Goal: Information Seeking & Learning: Check status

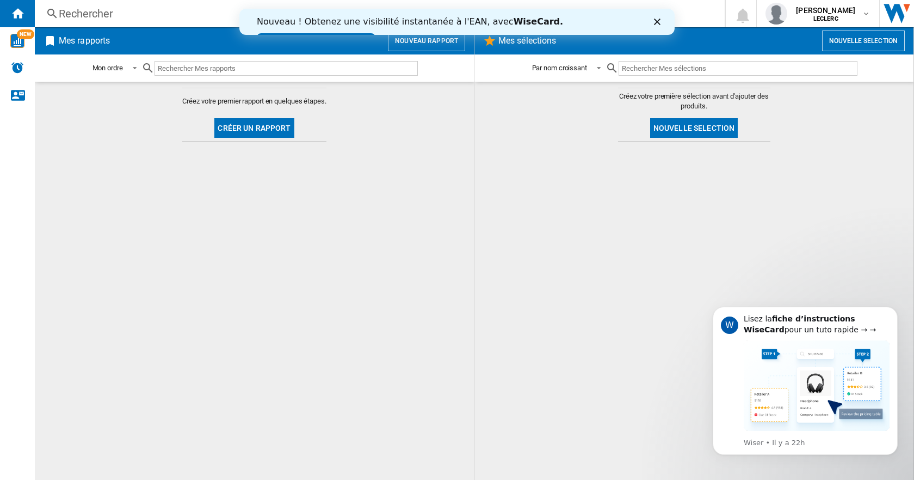
click at [64, 12] on div "Rechercher" at bounding box center [378, 13] width 638 height 15
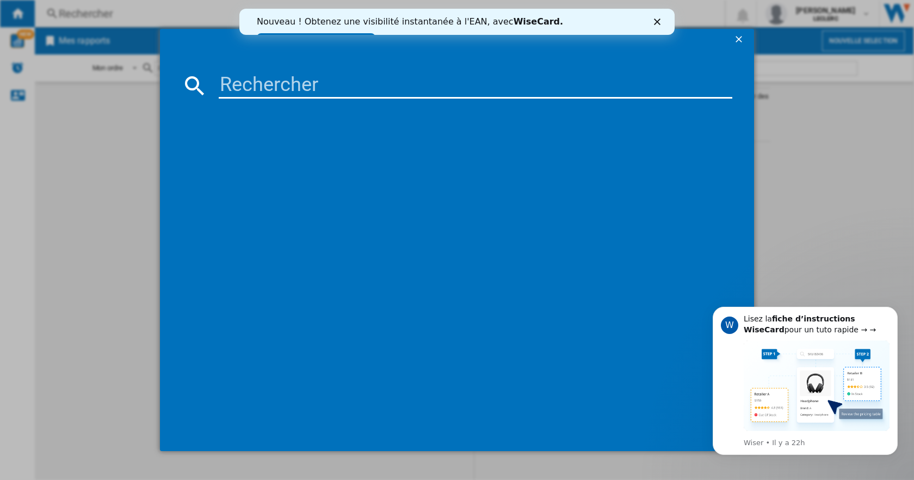
click at [239, 81] on input at bounding box center [476, 85] width 514 height 26
paste input "8806097122241"
type input "8806097122241"
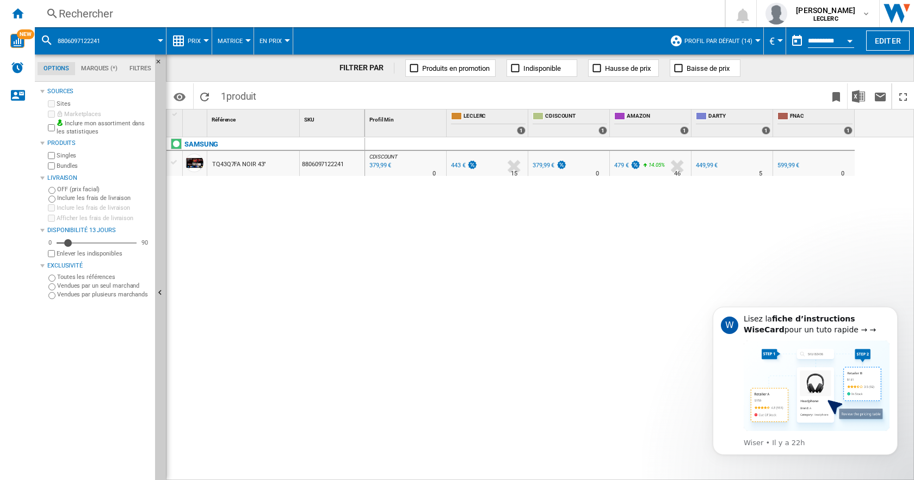
click at [76, 41] on span "8806097122241" at bounding box center [79, 41] width 42 height 7
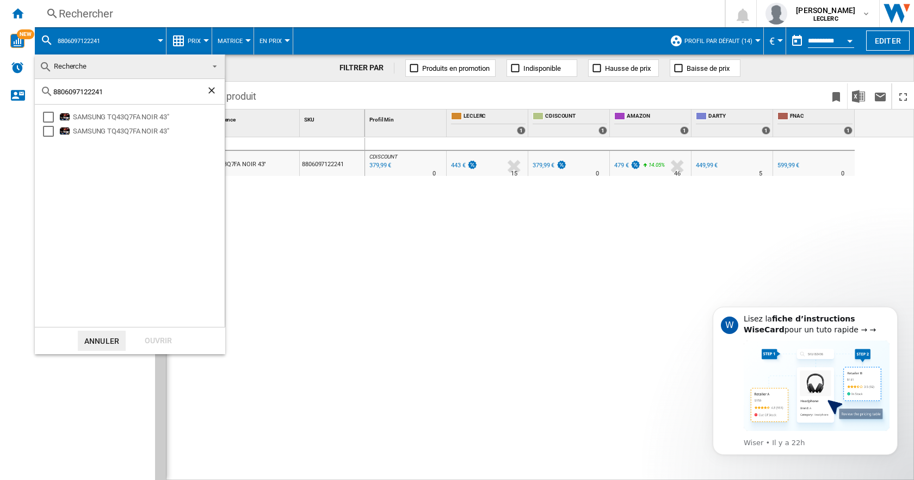
click at [86, 15] on md-backdrop at bounding box center [457, 240] width 914 height 480
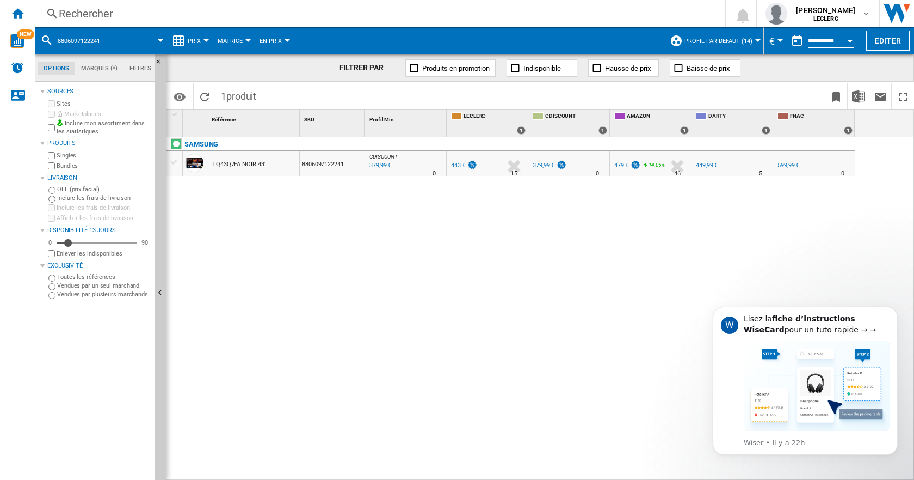
click at [83, 10] on div "Rechercher" at bounding box center [378, 13] width 638 height 15
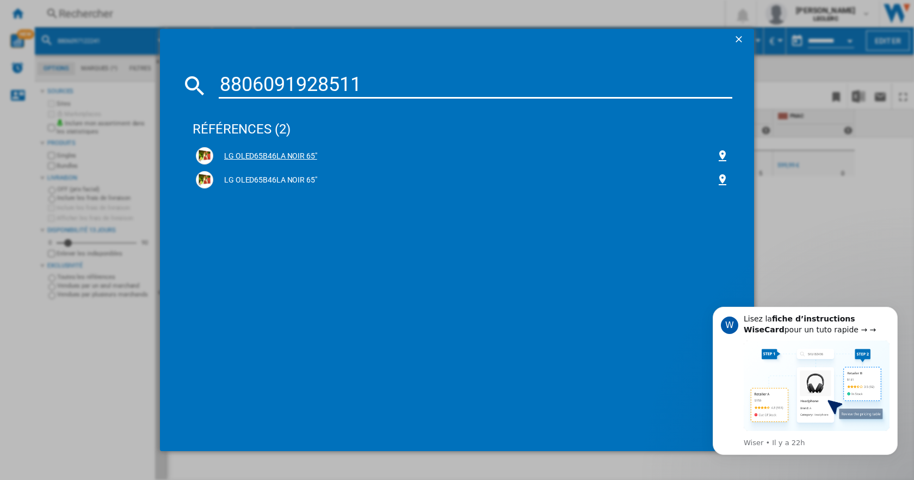
type input "8806091928511"
click at [570, 152] on div "LG OLED65B46LA NOIR 65"" at bounding box center [464, 156] width 503 height 11
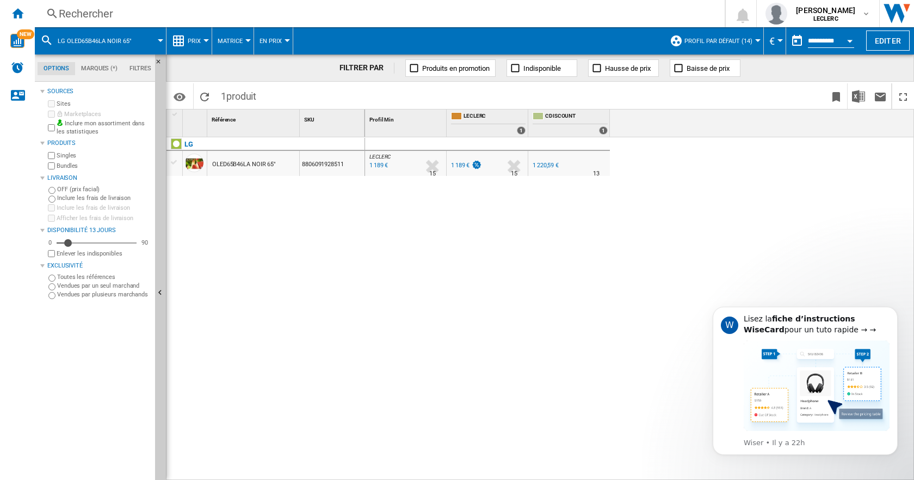
click at [94, 11] on div "Rechercher" at bounding box center [378, 13] width 638 height 15
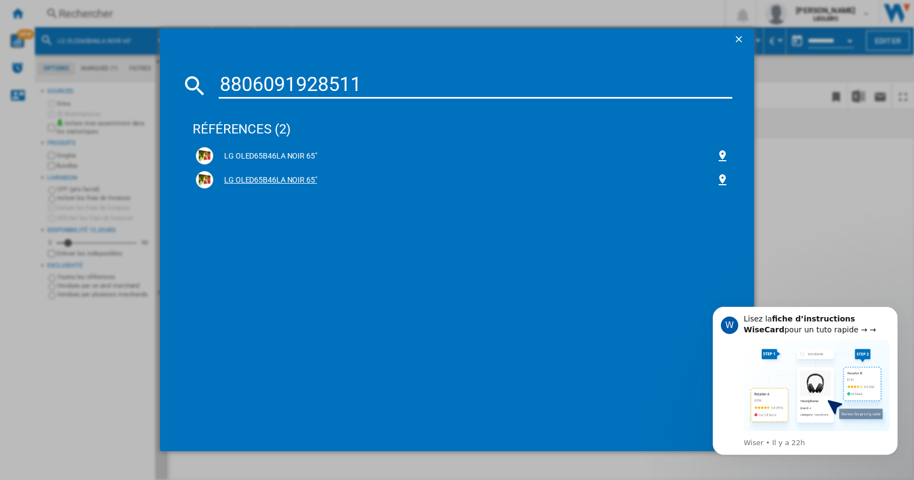
type input "8806091928511"
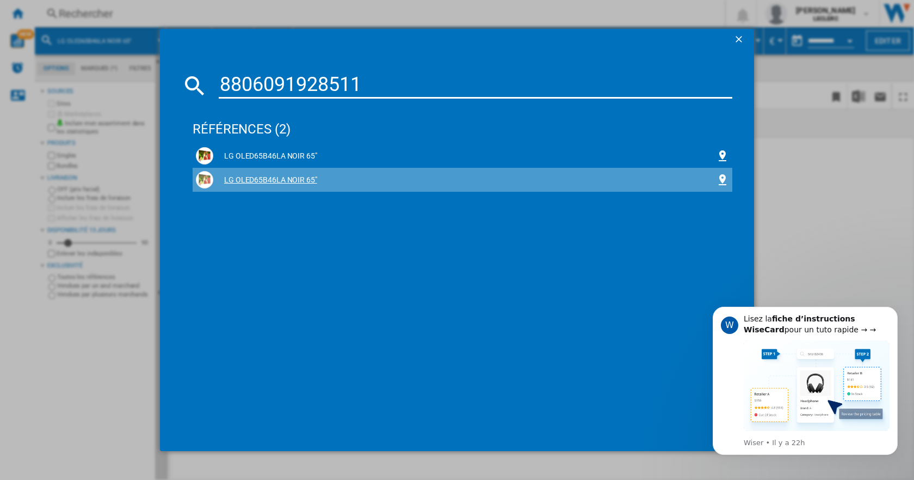
click at [248, 181] on div "LG OLED65B46LA NOIR 65"" at bounding box center [464, 180] width 503 height 11
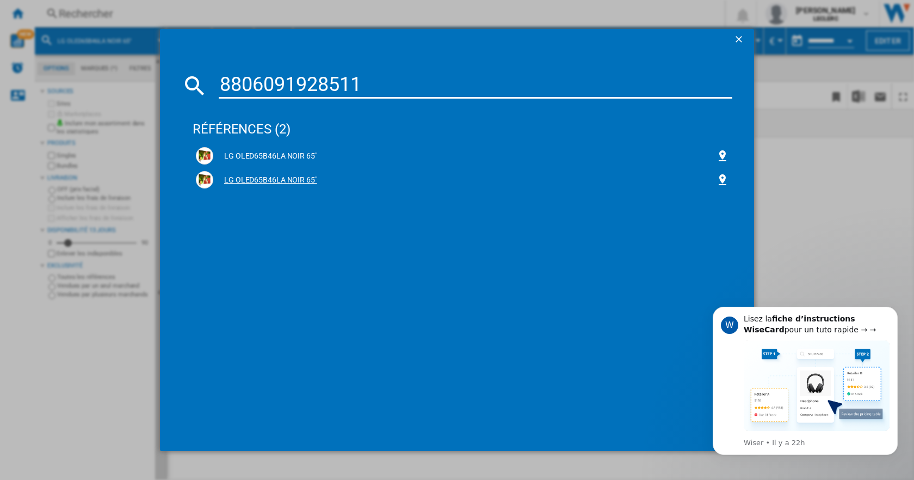
click at [279, 177] on div "LG OLED65B46LA NOIR 65"" at bounding box center [464, 180] width 503 height 11
click at [898, 310] on button "Dismiss notification" at bounding box center [895, 310] width 14 height 14
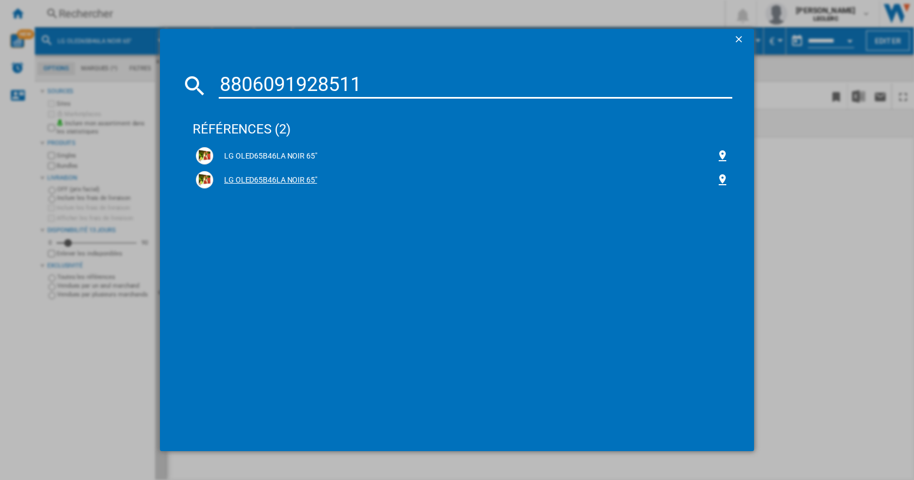
click at [282, 177] on div "LG OLED65B46LA NOIR 65"" at bounding box center [464, 180] width 503 height 11
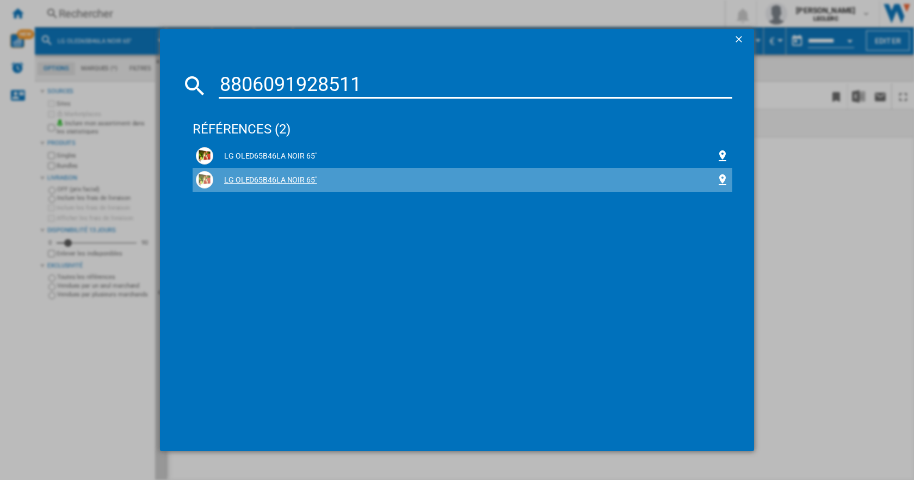
click at [196, 168] on div "LG OLED65B46LA NOIR 65"" at bounding box center [463, 180] width 540 height 24
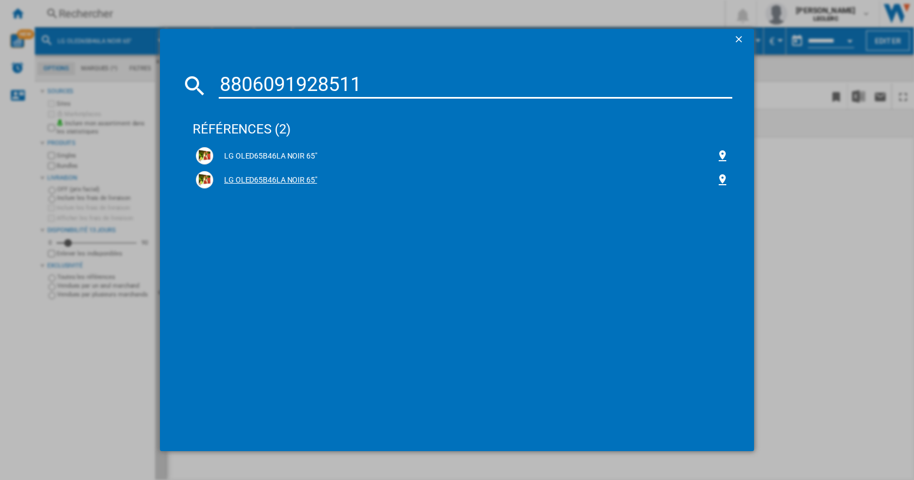
click at [256, 180] on div "LG OLED65B46LA NOIR 65"" at bounding box center [464, 180] width 503 height 11
click at [746, 39] on ng-md-icon "getI18NText('BUTTONS.CLOSE_DIALOG')" at bounding box center [740, 40] width 13 height 13
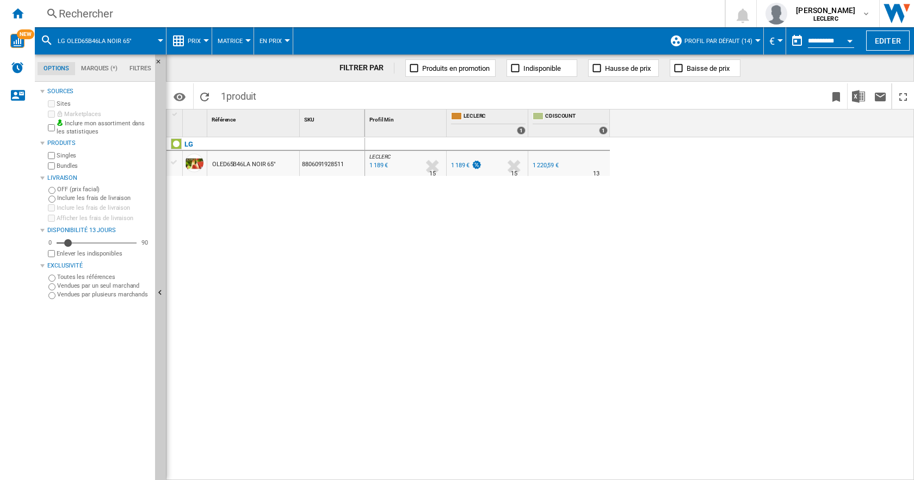
click at [68, 19] on div "Rechercher" at bounding box center [378, 13] width 638 height 15
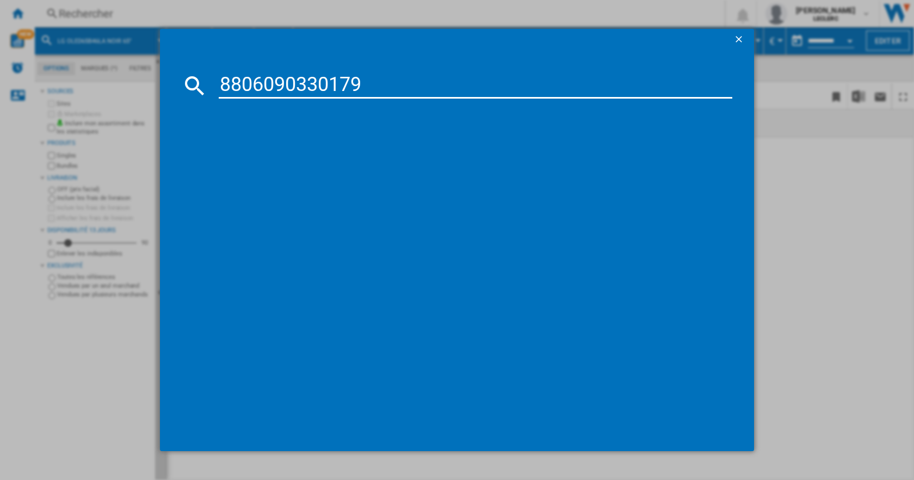
type input "8806090330179"
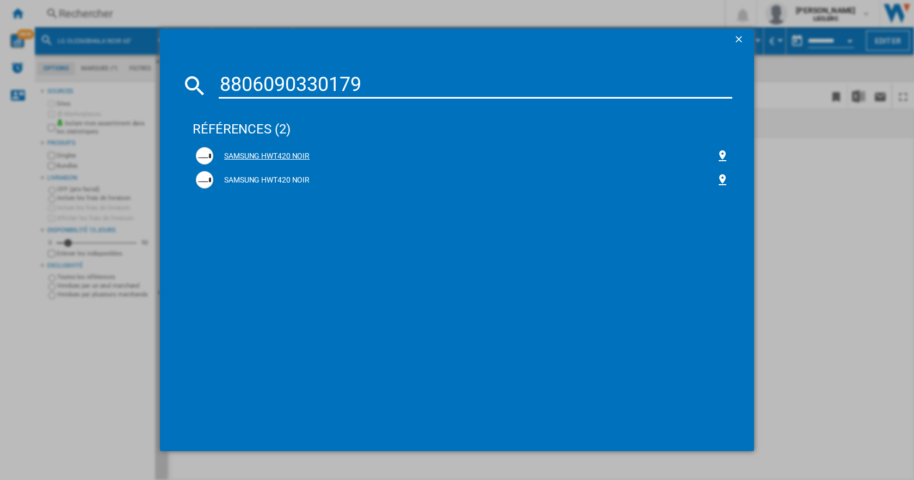
click at [281, 153] on div "SAMSUNG HWT420 NOIR" at bounding box center [464, 156] width 503 height 11
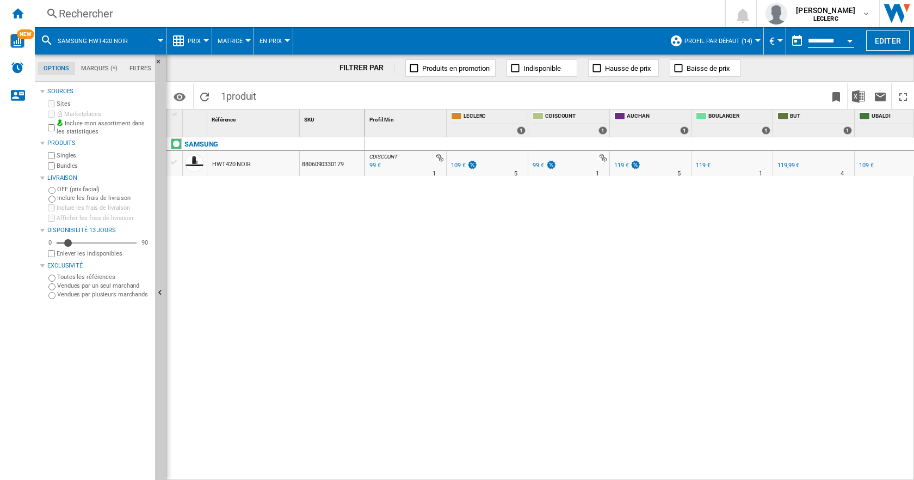
click at [62, 15] on div "Rechercher" at bounding box center [378, 13] width 638 height 15
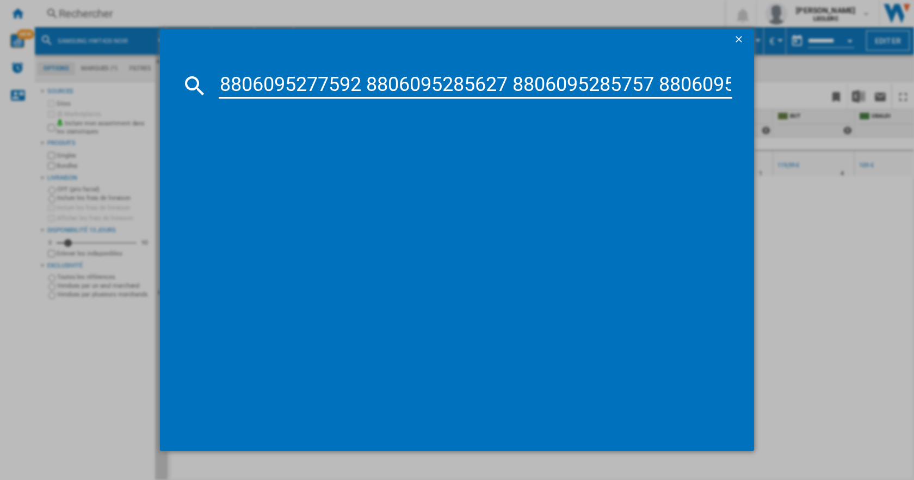
scroll to position [0, 2444]
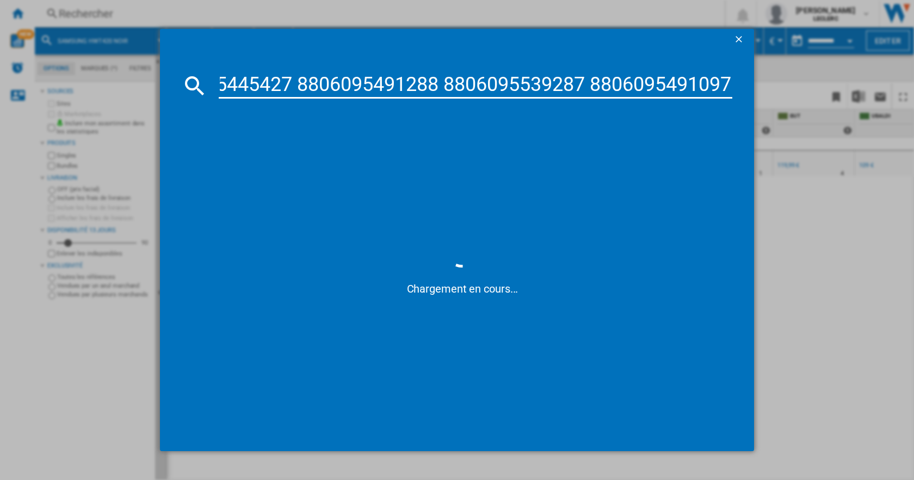
type input "8806095277592 8806095285627 8806095285757 8806095285771 8806095412597 880609541…"
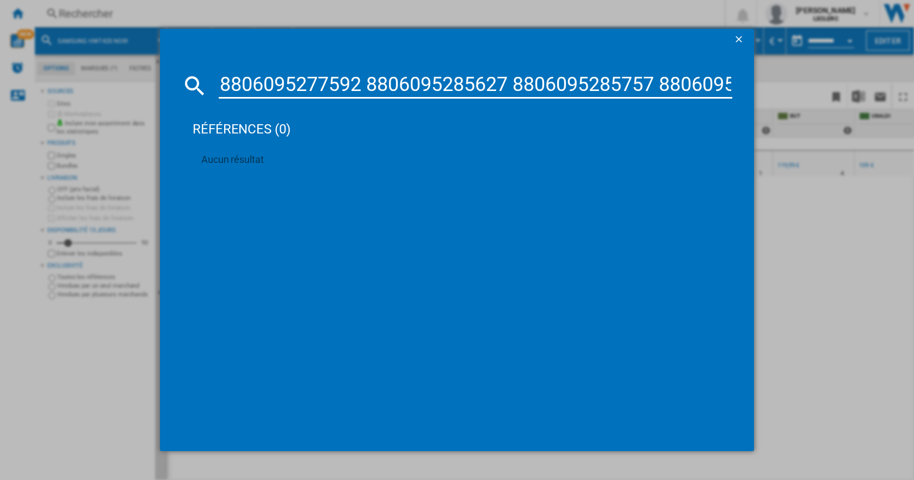
click at [732, 39] on button "button" at bounding box center [740, 40] width 22 height 22
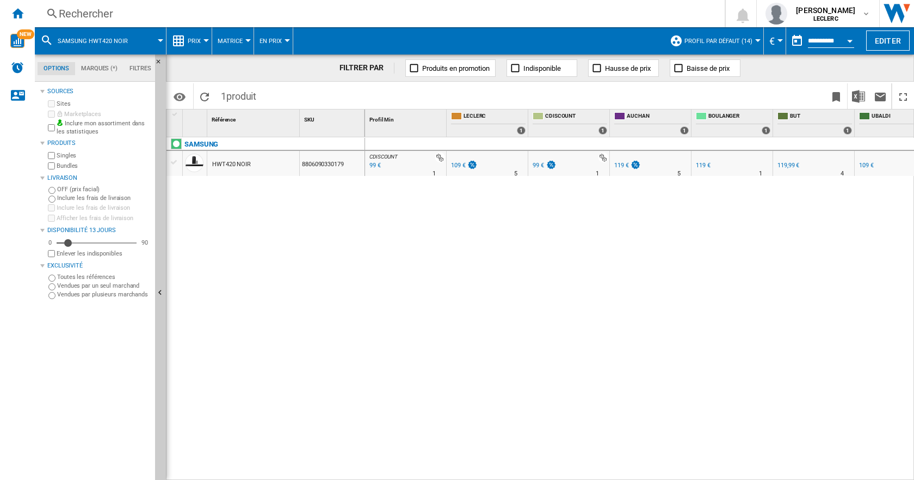
click at [87, 11] on div "Rechercher" at bounding box center [378, 13] width 638 height 15
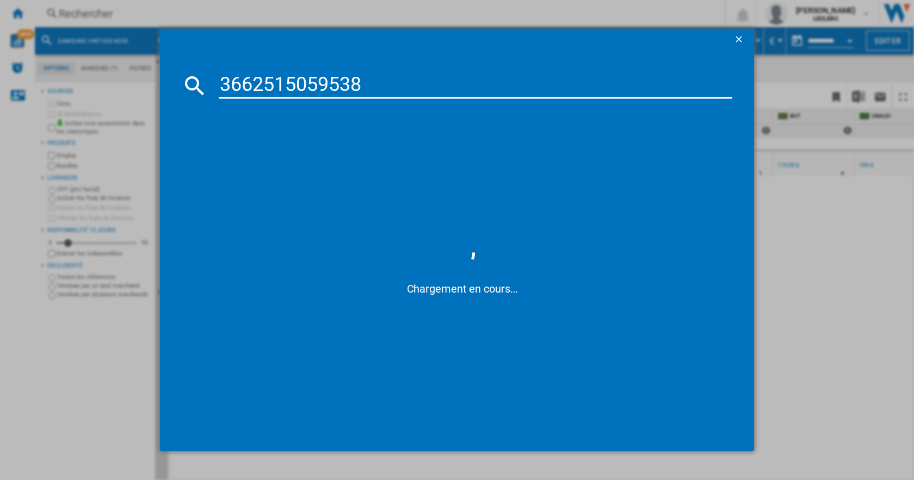
type input "3662515059538"
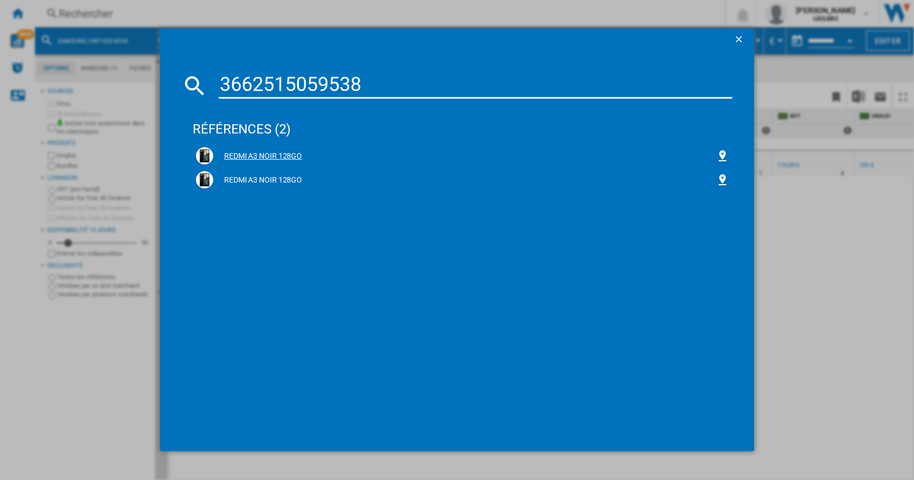
click at [275, 158] on div "REDMI A3 NOIR 128GO" at bounding box center [464, 156] width 503 height 11
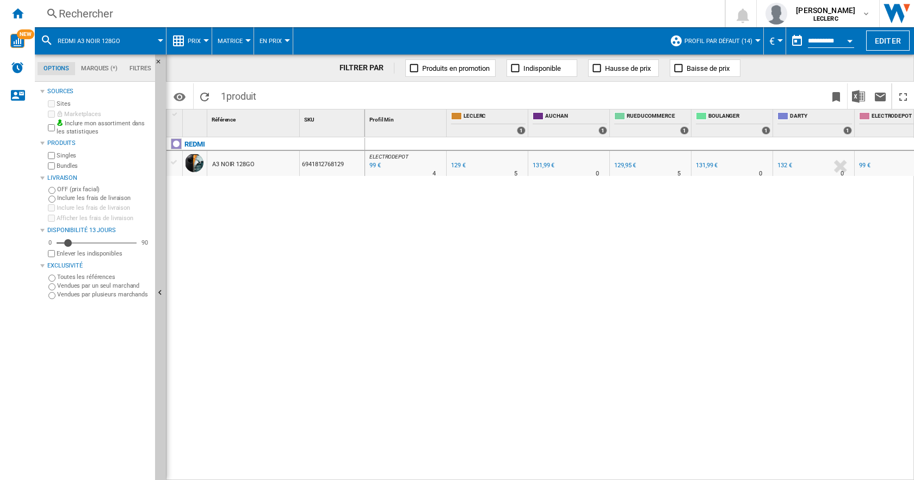
click at [128, 23] on div "Rechercher Rechercher 0 [PERSON_NAME] LECLERC LECLERC Mes paramètres Se déconne…" at bounding box center [475, 13] width 880 height 27
click at [106, 11] on div "Rechercher" at bounding box center [378, 13] width 638 height 15
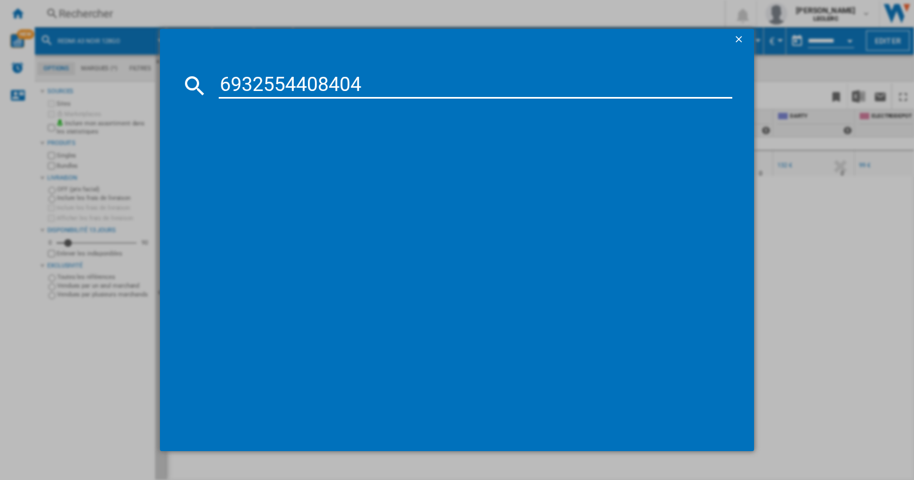
type input "6932554408404"
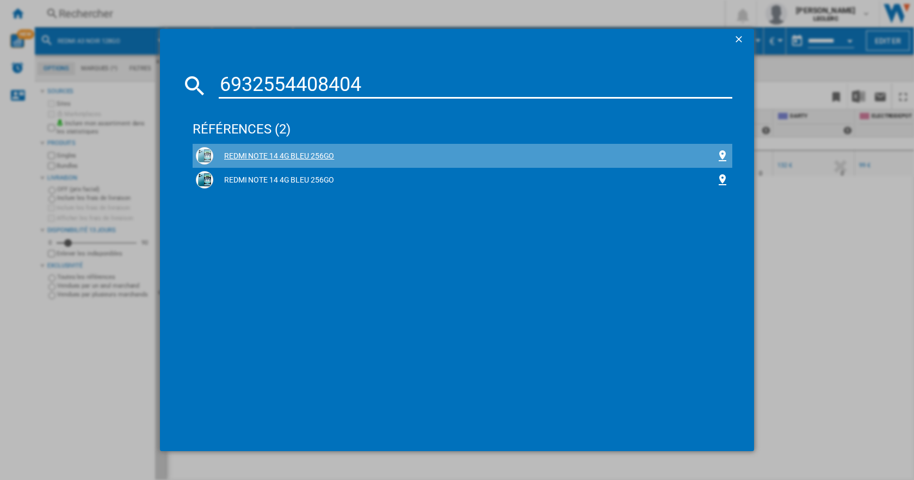
click at [288, 151] on div "REDMI NOTE 14 4G BLEU 256GO" at bounding box center [464, 156] width 503 height 11
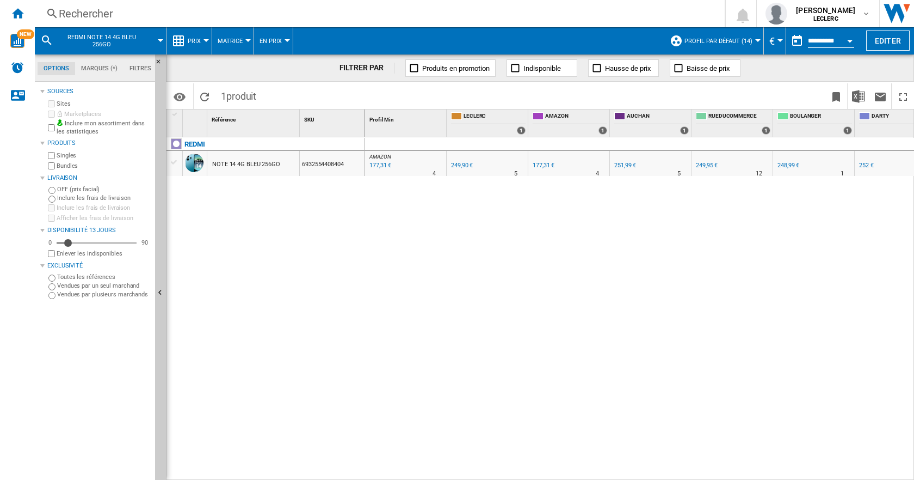
click at [88, 16] on div "Rechercher" at bounding box center [378, 13] width 638 height 15
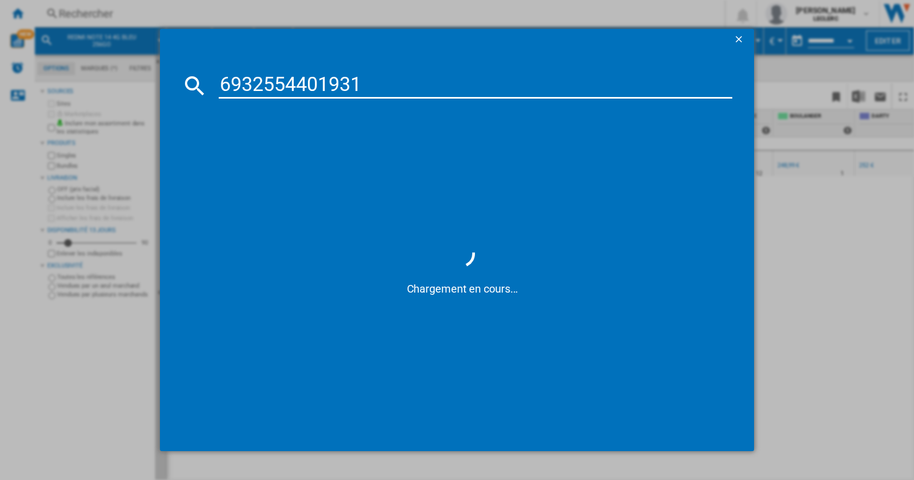
type input "6932554401931"
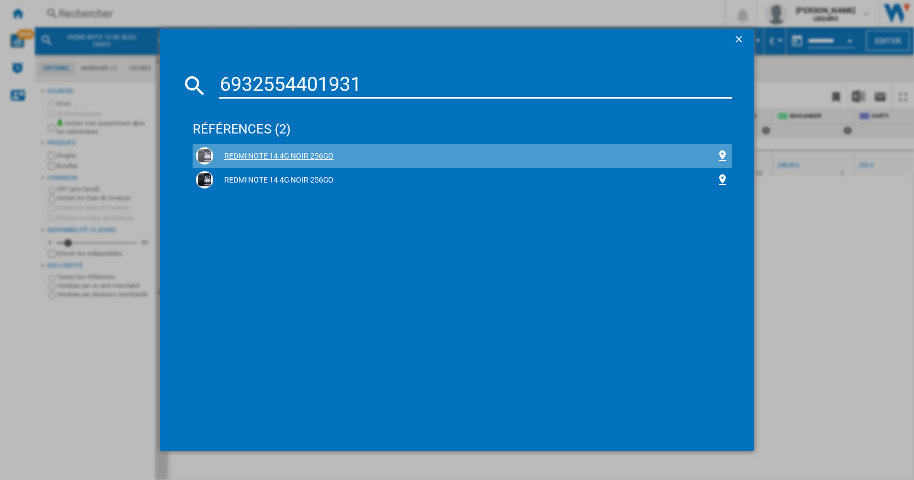
click at [312, 166] on div "REDMI NOTE 14 4G NOIR 256GO" at bounding box center [463, 156] width 540 height 24
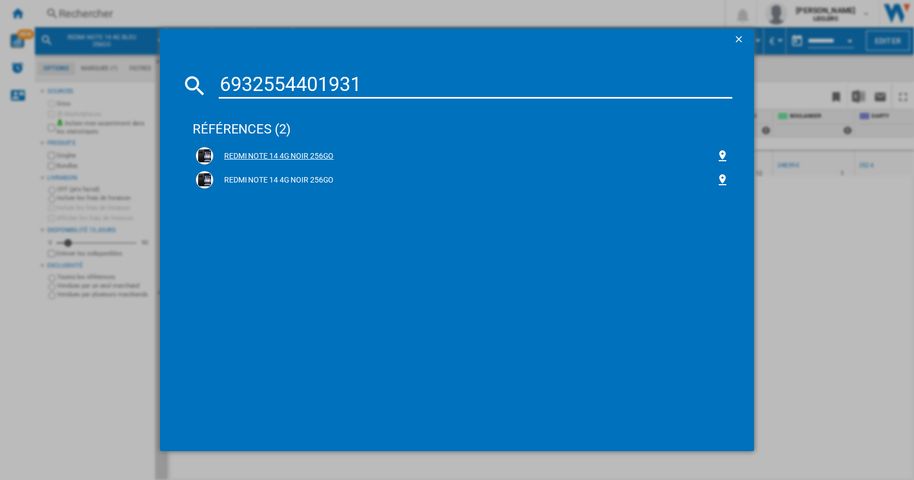
click at [274, 154] on div "REDMI NOTE 14 4G NOIR 256GO" at bounding box center [464, 156] width 503 height 11
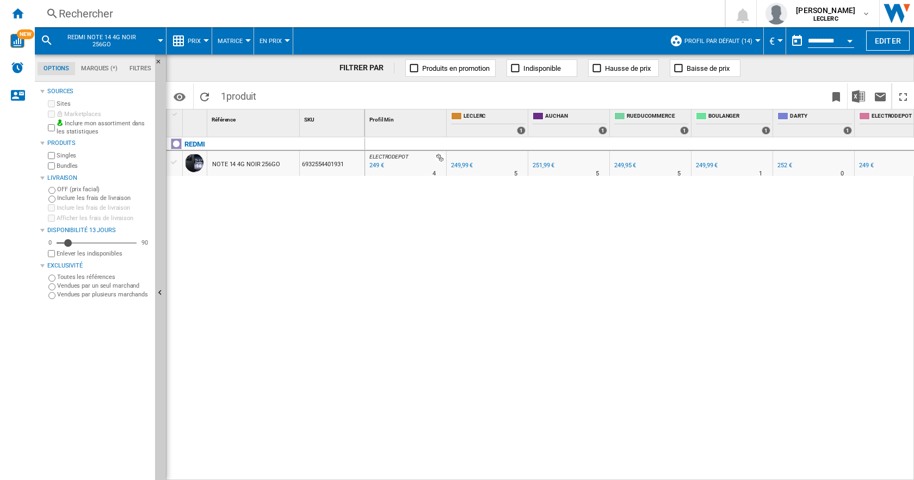
click at [113, 9] on div "Rechercher" at bounding box center [378, 13] width 638 height 15
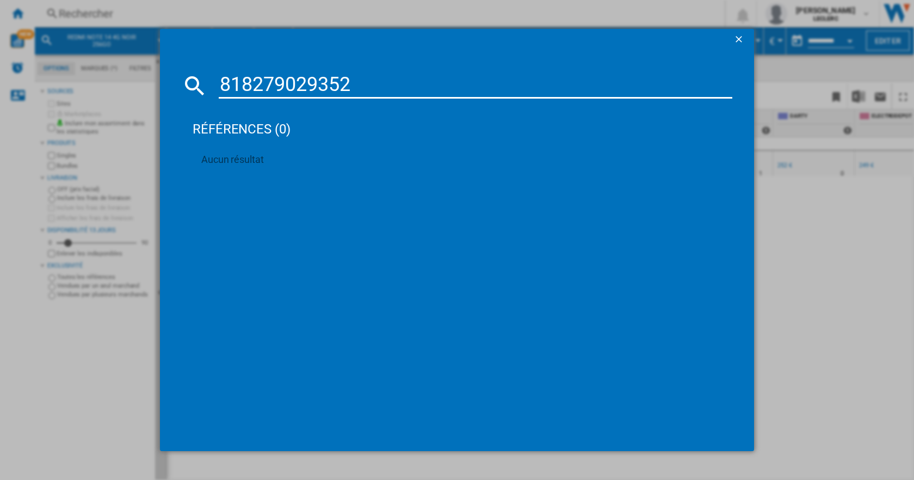
click at [254, 99] on md-dialog-content "818279029352 références (0) Aucun résultat" at bounding box center [457, 251] width 594 height 400
click at [249, 86] on input "818279029352" at bounding box center [476, 85] width 514 height 26
paste input "40023249778"
click at [345, 81] on input "840023249778" at bounding box center [476, 85] width 514 height 26
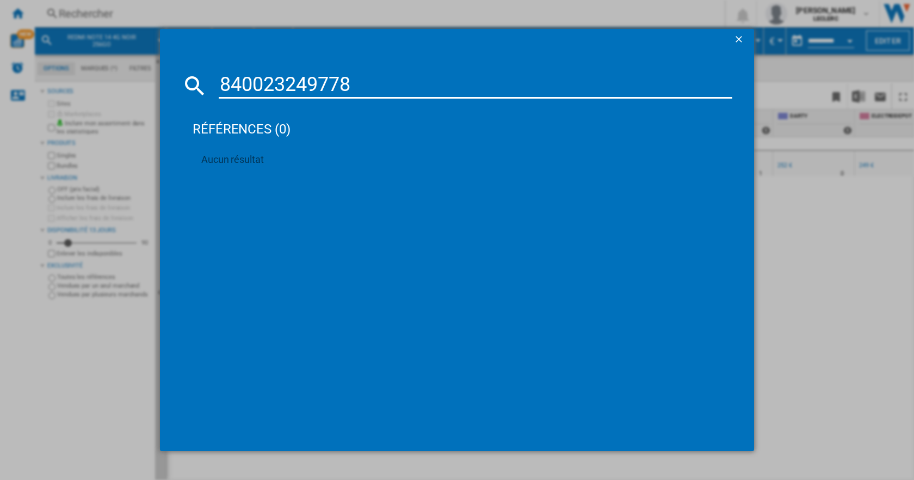
click at [345, 81] on input "840023249778" at bounding box center [476, 85] width 514 height 26
paste input "0840023274367"
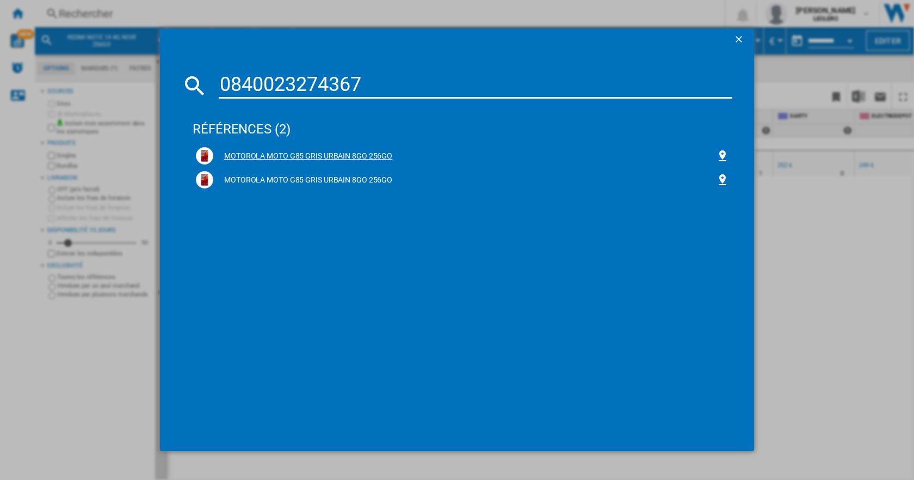
type input "0840023274367"
click at [233, 152] on div "MOTOROLA MOTO G85 GRIS URBAIN 8GO 256GO" at bounding box center [464, 156] width 503 height 11
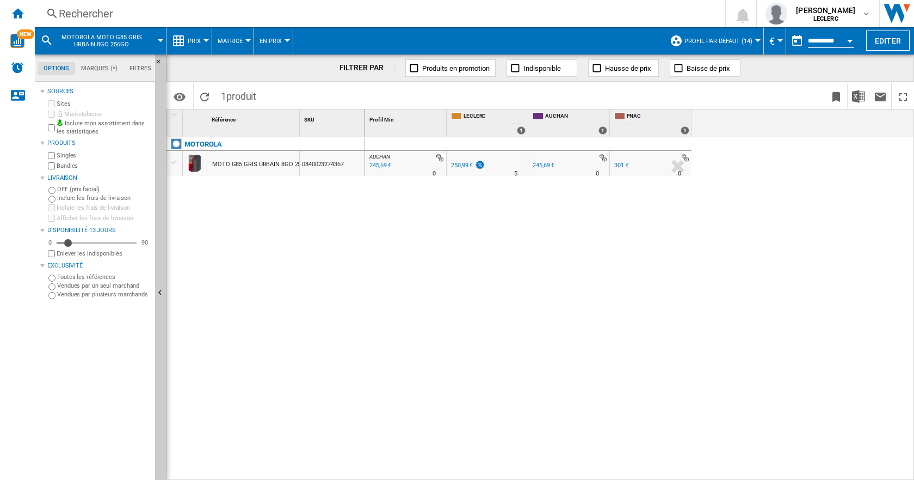
click at [85, 11] on div "Rechercher" at bounding box center [378, 13] width 638 height 15
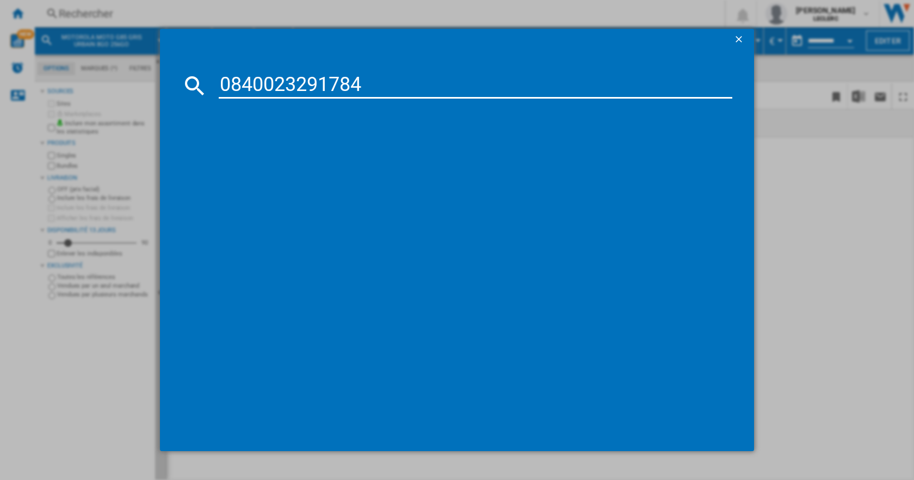
type input "0840023291784"
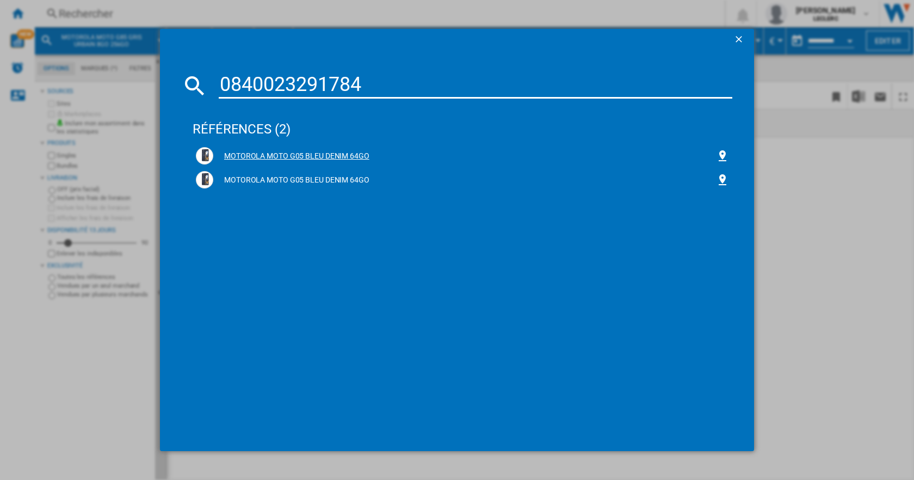
click at [332, 151] on div "MOTOROLA MOTO G05 BLEU DENIM 64GO" at bounding box center [464, 156] width 503 height 11
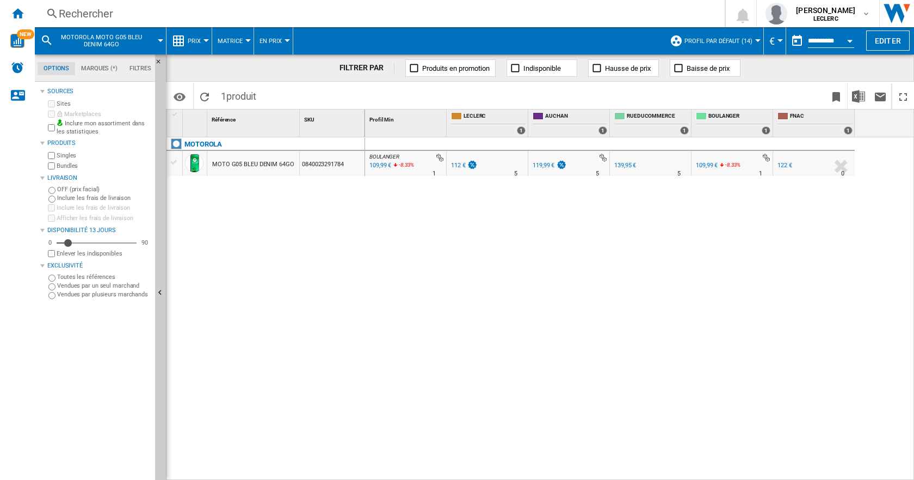
click at [93, 11] on div "Rechercher" at bounding box center [378, 13] width 638 height 15
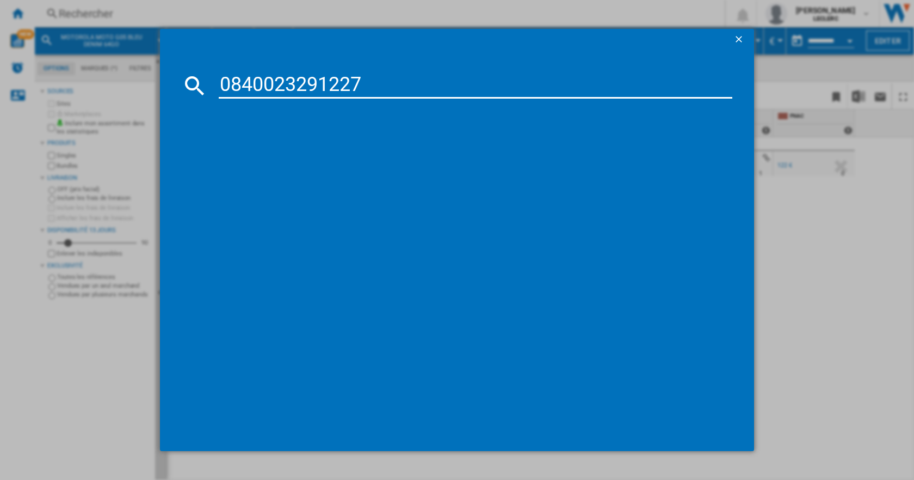
type input "0840023291227"
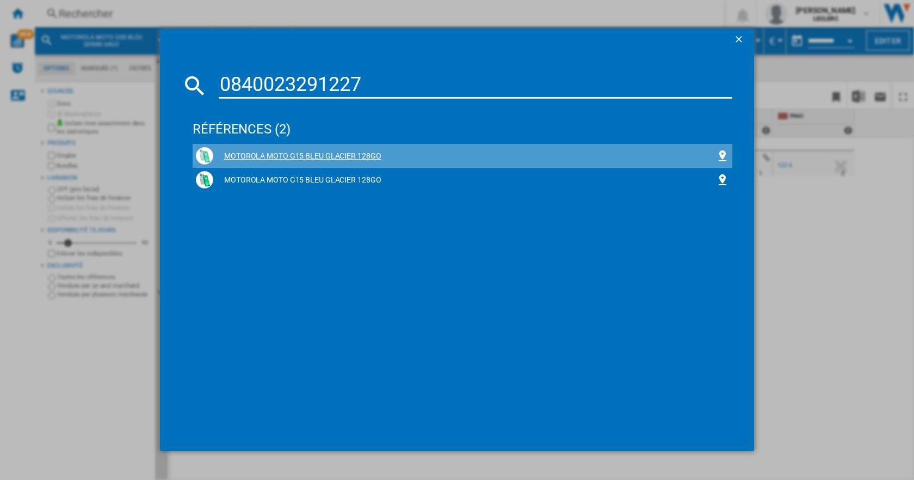
click at [287, 157] on div "MOTOROLA MOTO G15 BLEU GLACIER 128GO" at bounding box center [464, 156] width 503 height 11
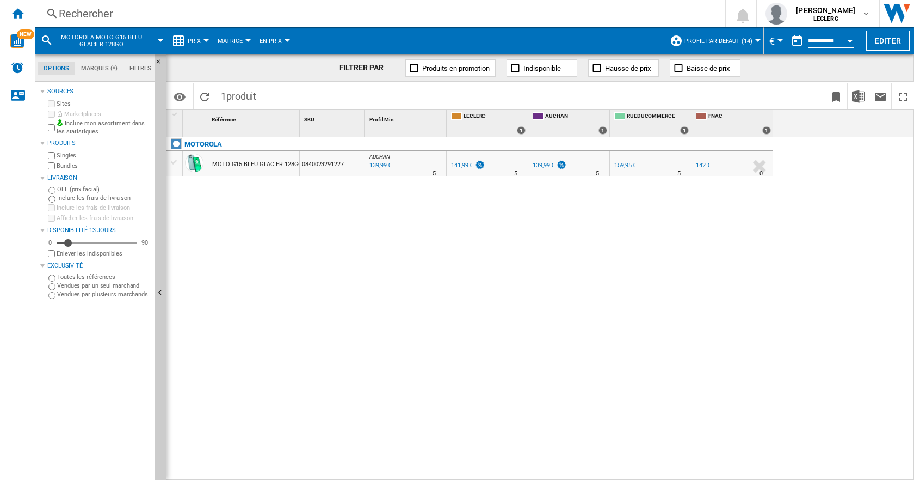
click at [83, 17] on div "Rechercher" at bounding box center [378, 13] width 638 height 15
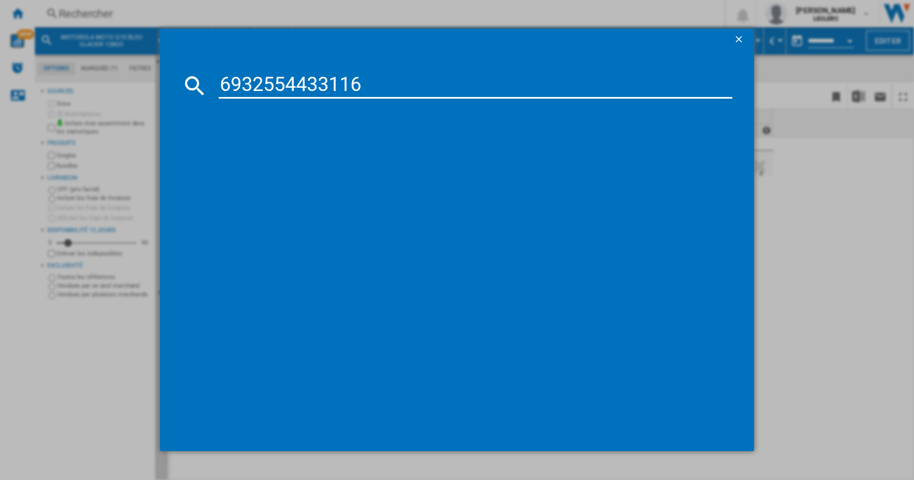
type input "6932554433116"
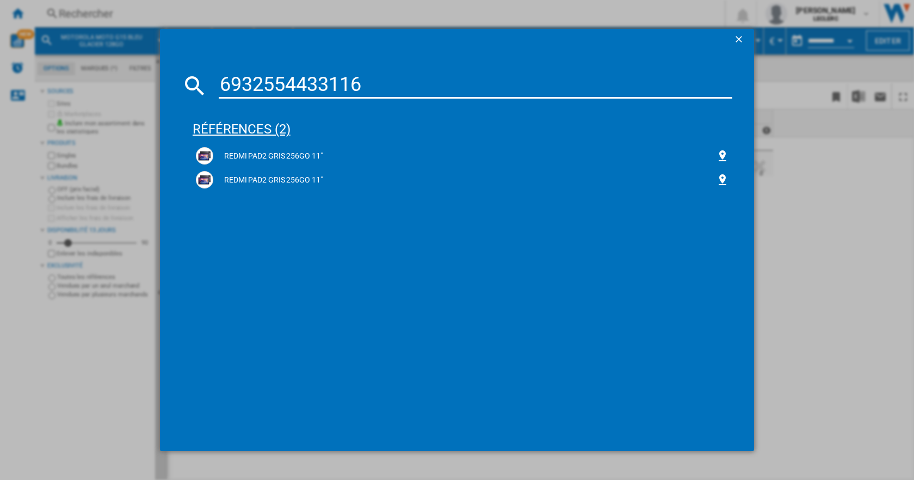
click at [309, 143] on div "références (2)" at bounding box center [463, 124] width 540 height 40
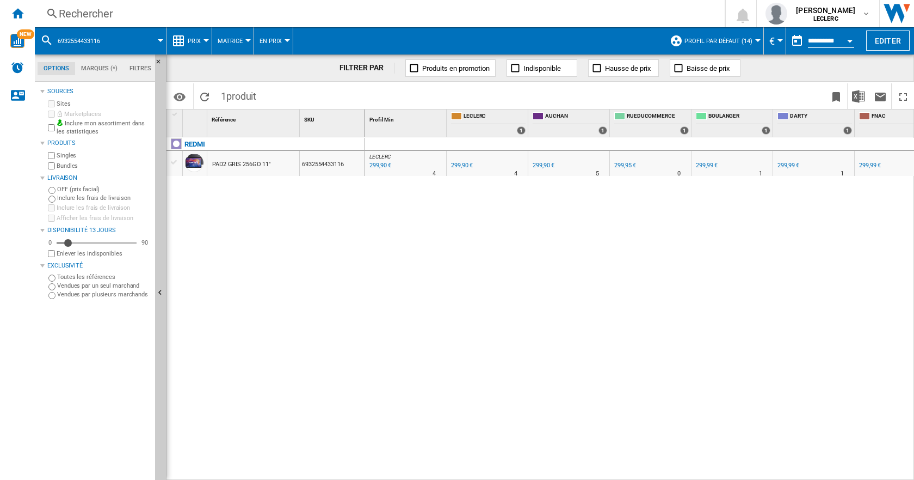
scroll to position [0, 22]
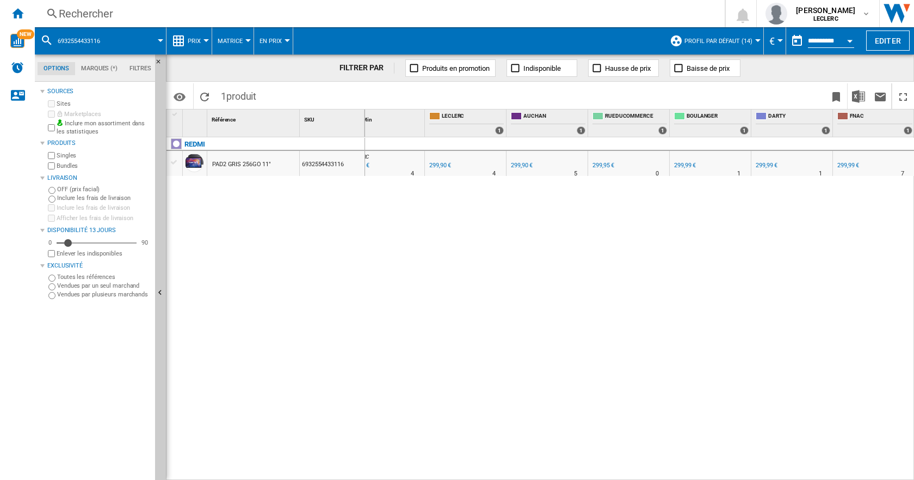
click at [89, 20] on div "Rechercher" at bounding box center [378, 13] width 638 height 15
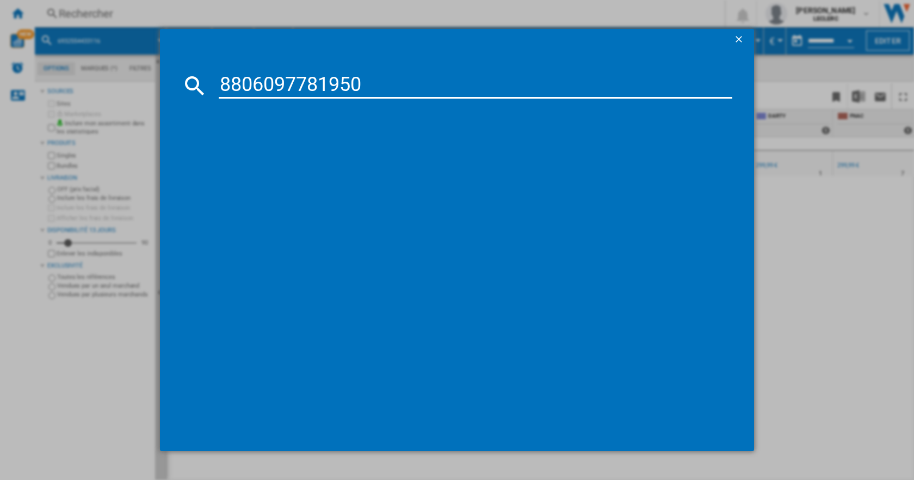
type input "8806097781950"
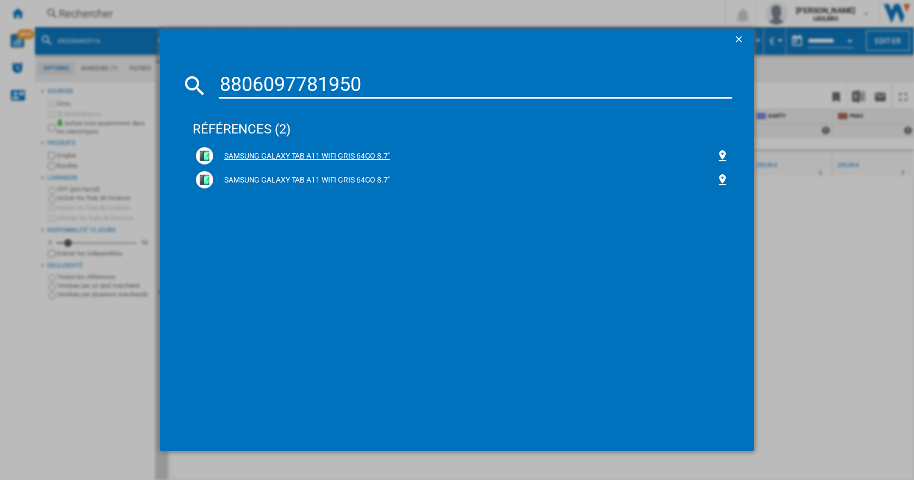
click at [368, 151] on div "SAMSUNG GALAXY TAB A11 WIFI GRIS 64GO 8.7"" at bounding box center [464, 156] width 503 height 11
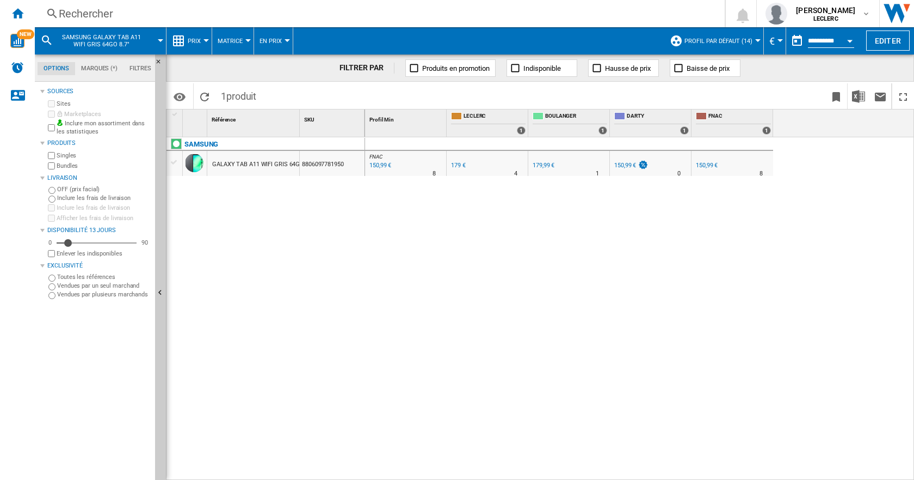
click at [104, 8] on div "Rechercher" at bounding box center [378, 13] width 638 height 15
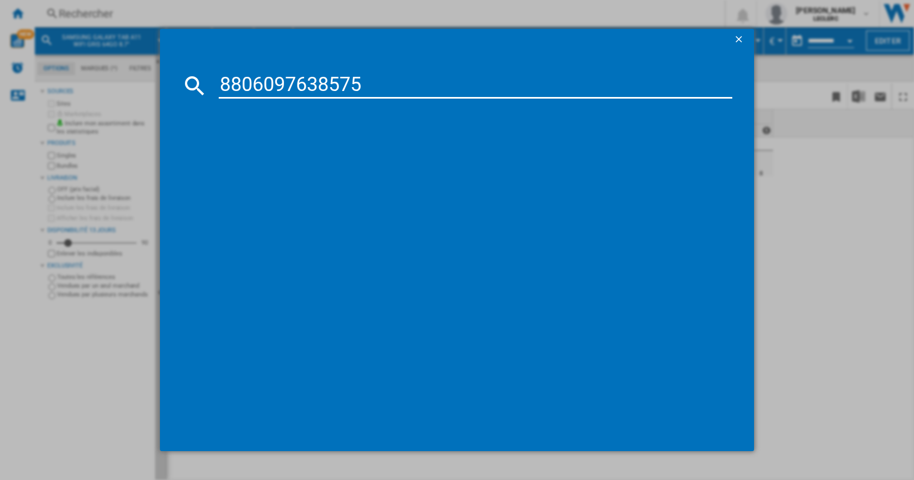
type input "8806097638575"
click at [241, 77] on input "8806097638575" at bounding box center [476, 85] width 514 height 26
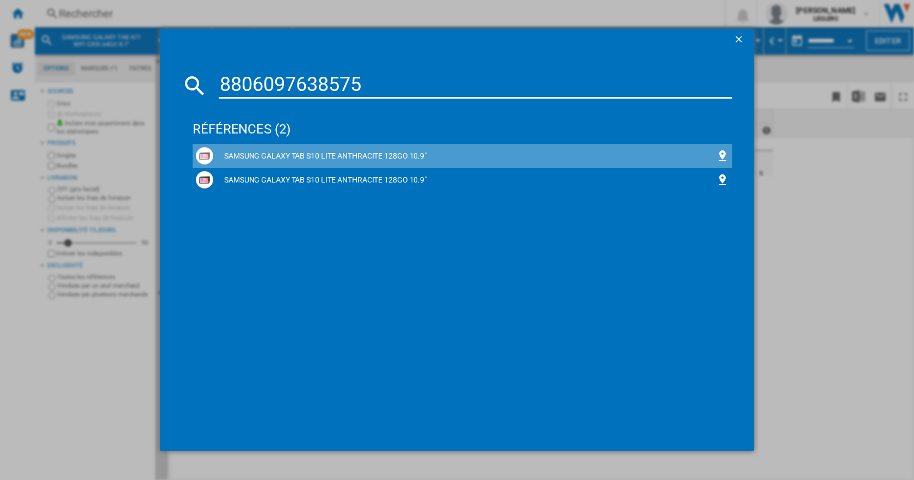
click at [372, 165] on div "SAMSUNG GALAXY TAB S10 LITE ANTHRACITE 128GO 10.9"" at bounding box center [463, 156] width 540 height 24
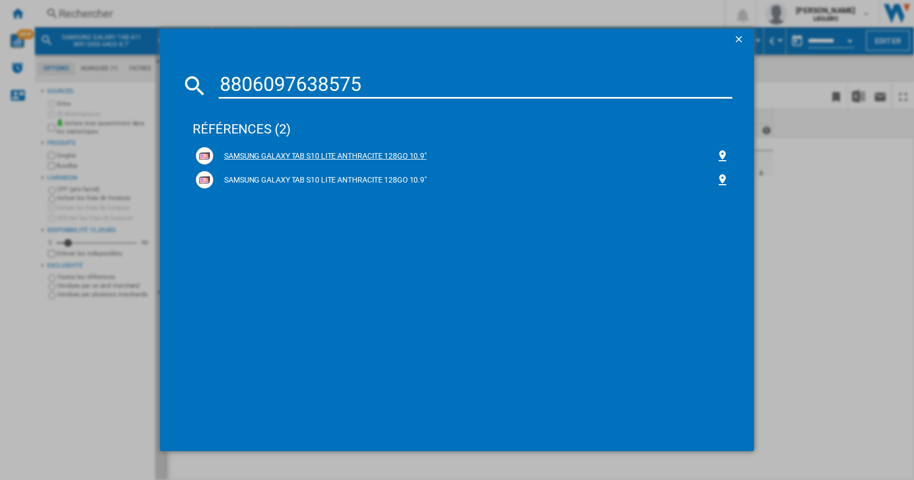
click at [341, 158] on div "SAMSUNG GALAXY TAB S10 LITE ANTHRACITE 128GO 10.9"" at bounding box center [464, 156] width 503 height 11
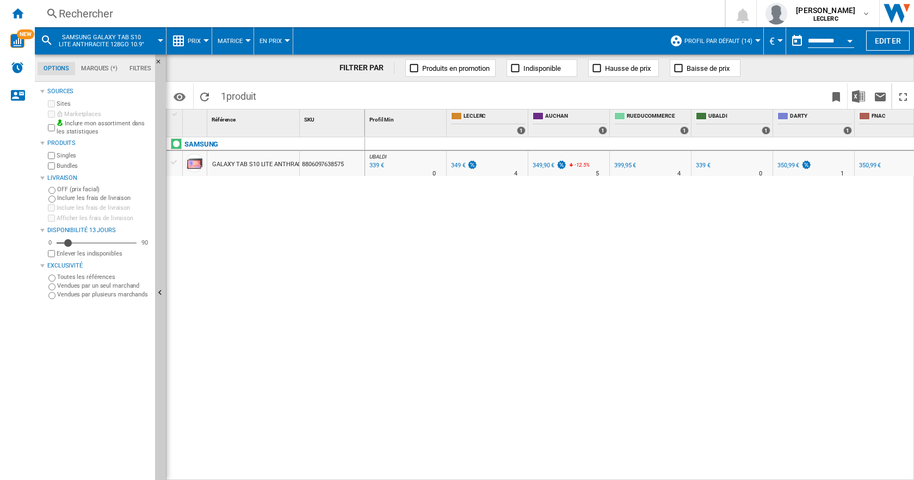
click at [238, 5] on div "Rechercher Rechercher 0 [PERSON_NAME] LECLERC LECLERC Mes paramètres Se déconne…" at bounding box center [475, 13] width 880 height 27
click at [132, 45] on span "SAMSUNG GALAXY TAB S10 LITE ANTHRACITE 128GO 10.9"" at bounding box center [102, 41] width 88 height 14
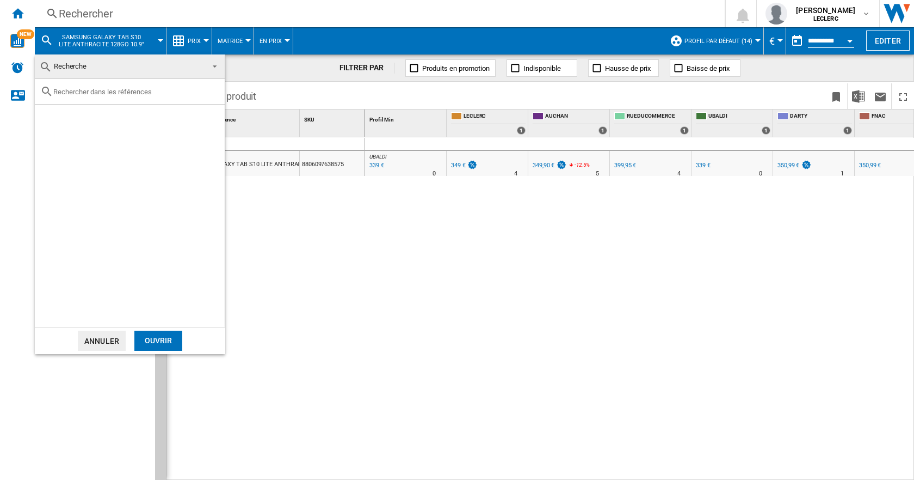
drag, startPoint x: 308, startPoint y: 196, endPoint x: 408, endPoint y: -66, distance: 280.3
click at [408, 0] on html "In order to access Insight, please log out and log in again OK NEW Rechercher R…" at bounding box center [457, 240] width 914 height 480
click at [140, 80] on div at bounding box center [130, 92] width 190 height 26
click at [79, 17] on md-backdrop at bounding box center [457, 240] width 914 height 480
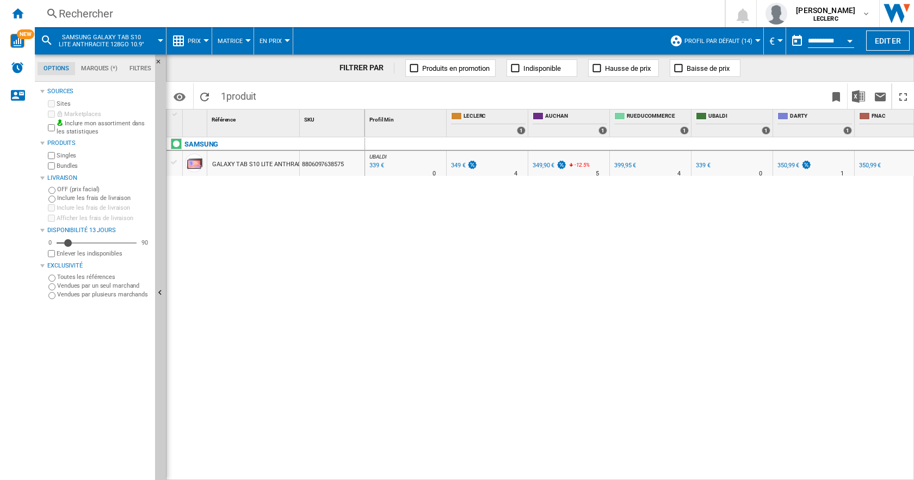
click at [108, 19] on div "Rechercher" at bounding box center [378, 13] width 638 height 15
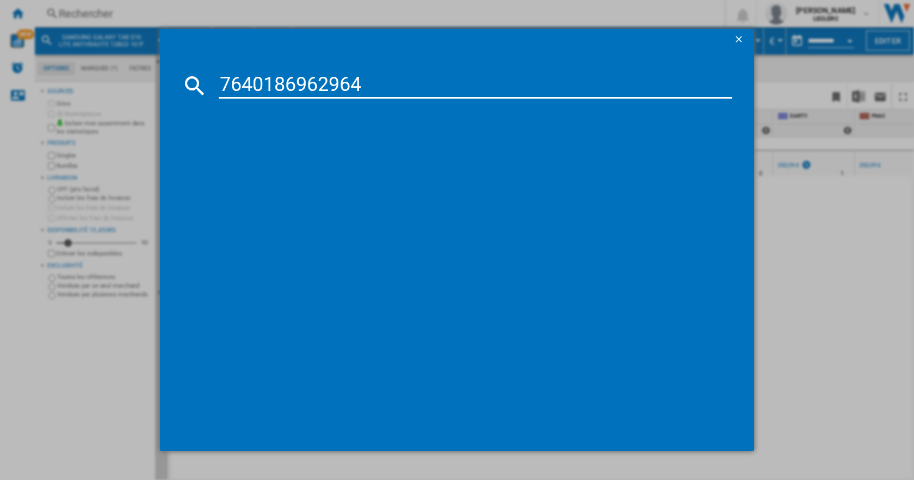
type input "7640186962964"
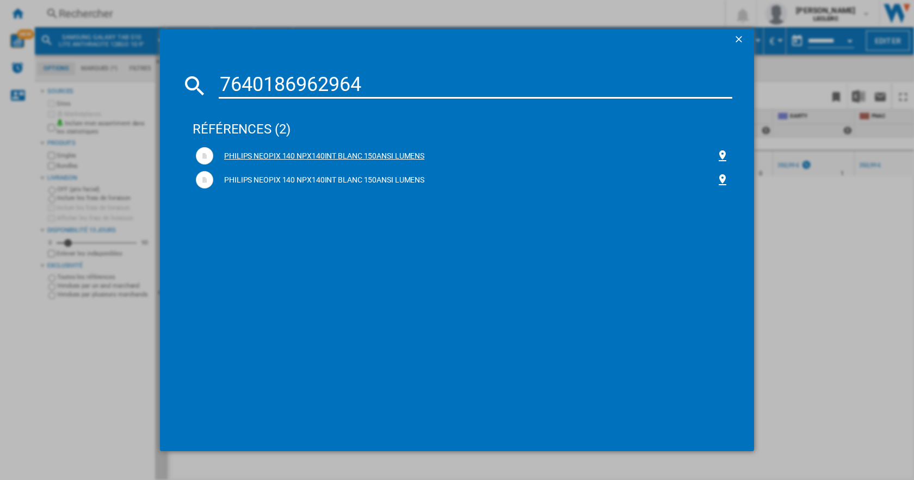
click at [340, 156] on div "PHILIPS NEOPIX 140 NPX140INT BLANC 150ANSI LUMENS" at bounding box center [464, 156] width 503 height 11
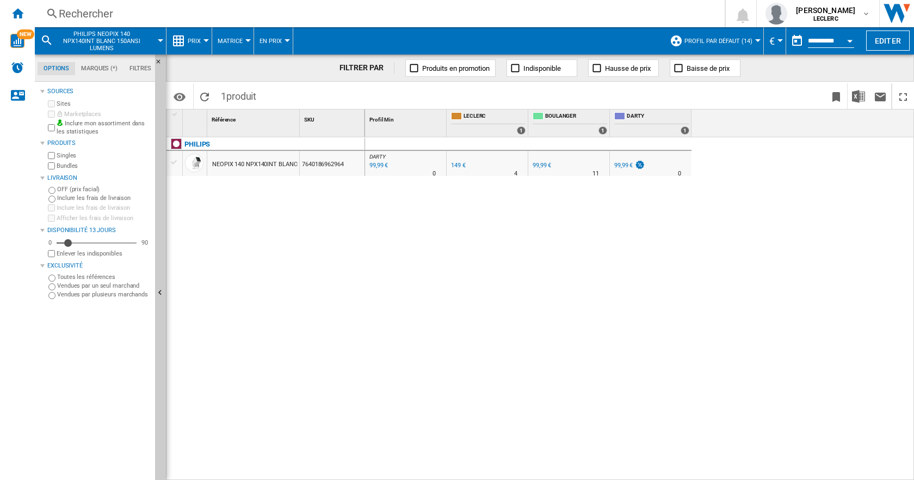
click at [108, 14] on div "Rechercher" at bounding box center [378, 13] width 638 height 15
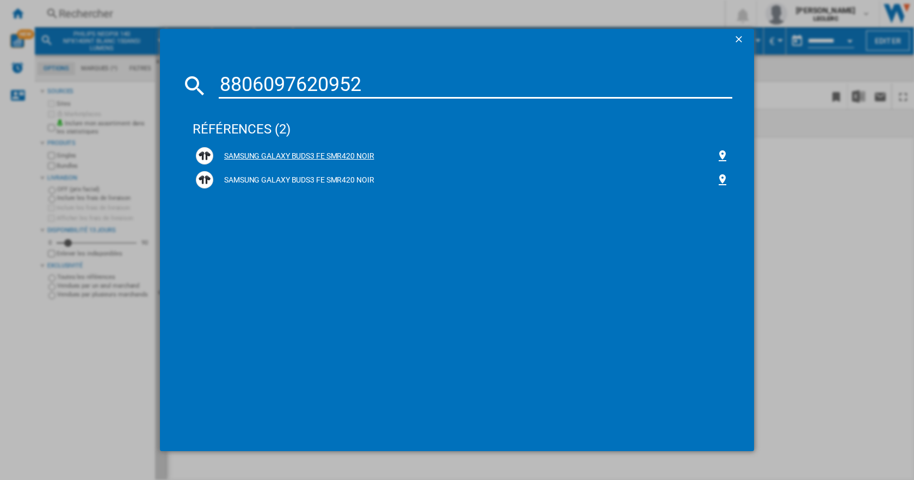
type input "8806097620952"
click at [333, 157] on div "SAMSUNG GALAXY BUDS3 FE SMR420 NOIR" at bounding box center [464, 156] width 503 height 11
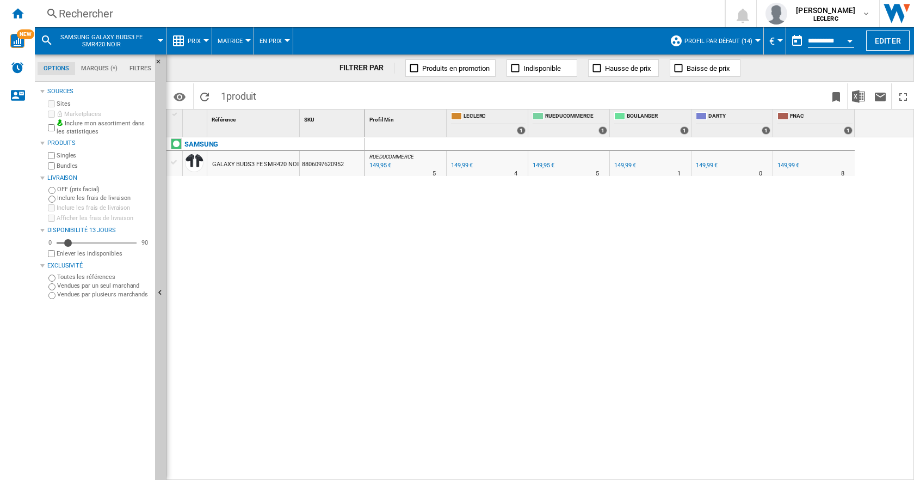
click at [261, 160] on div "GALAXY BUDS3 FE SMR420 NOIR" at bounding box center [257, 164] width 90 height 25
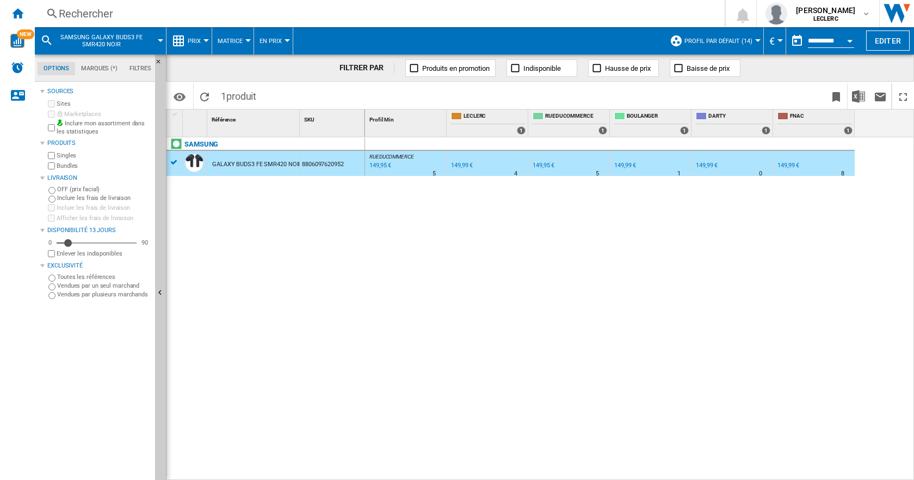
click at [87, 8] on div "Rechercher" at bounding box center [378, 13] width 638 height 15
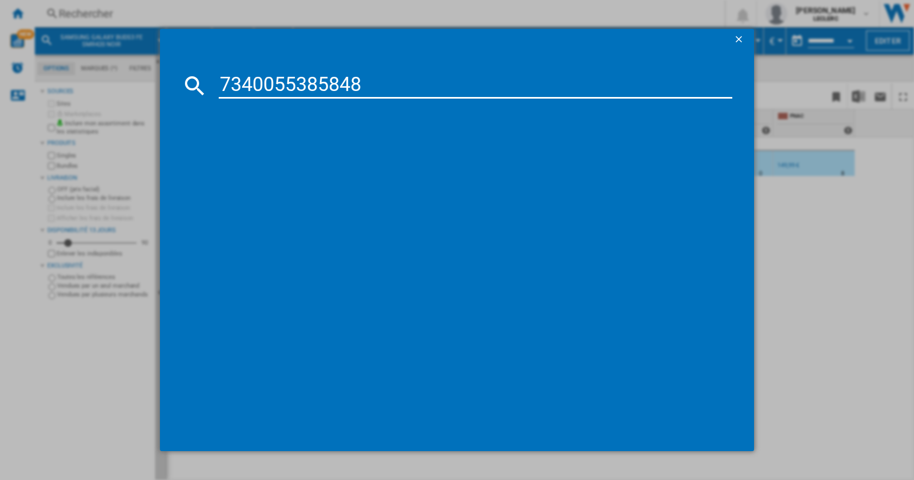
type input "7340055385848"
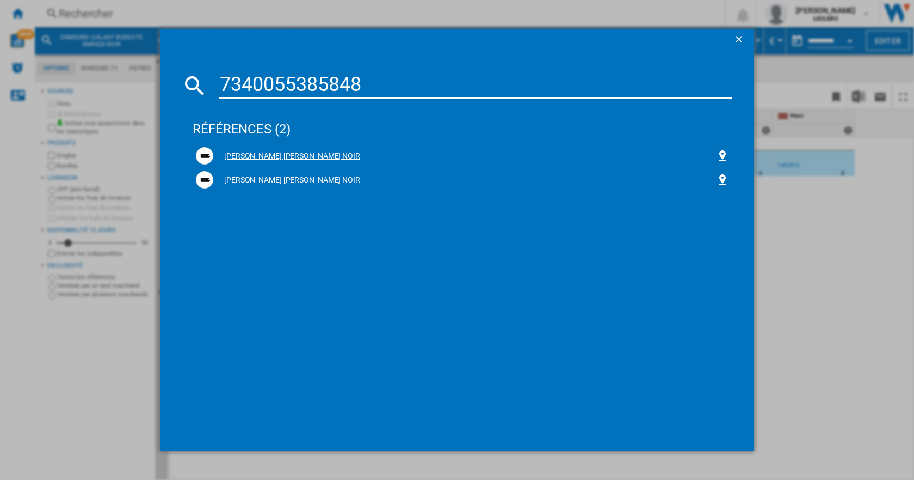
click at [316, 151] on div "[PERSON_NAME] [PERSON_NAME] NOIR" at bounding box center [464, 156] width 503 height 11
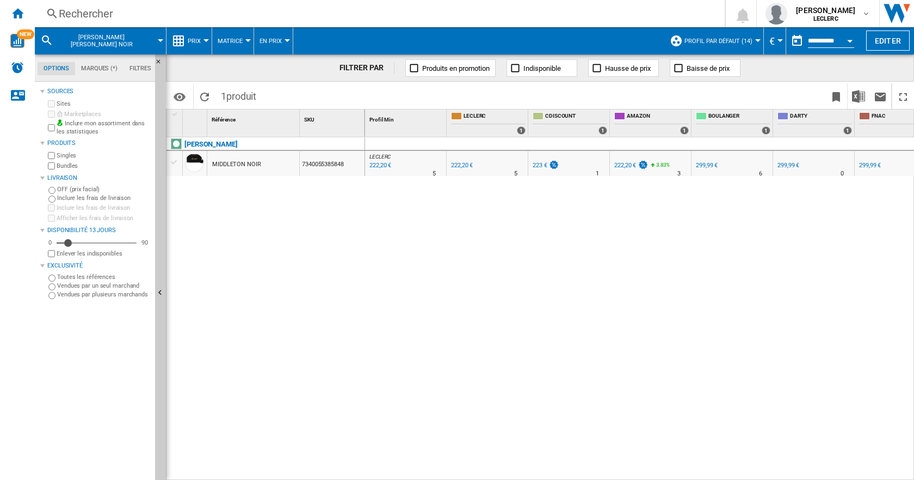
click at [107, 10] on div "Rechercher" at bounding box center [378, 13] width 638 height 15
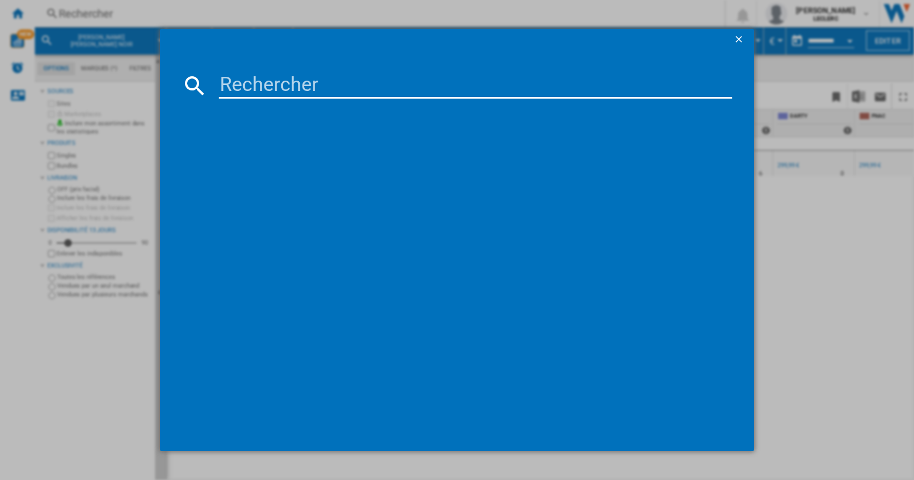
click at [308, 84] on input at bounding box center [476, 85] width 514 height 26
type input "8806097415480"
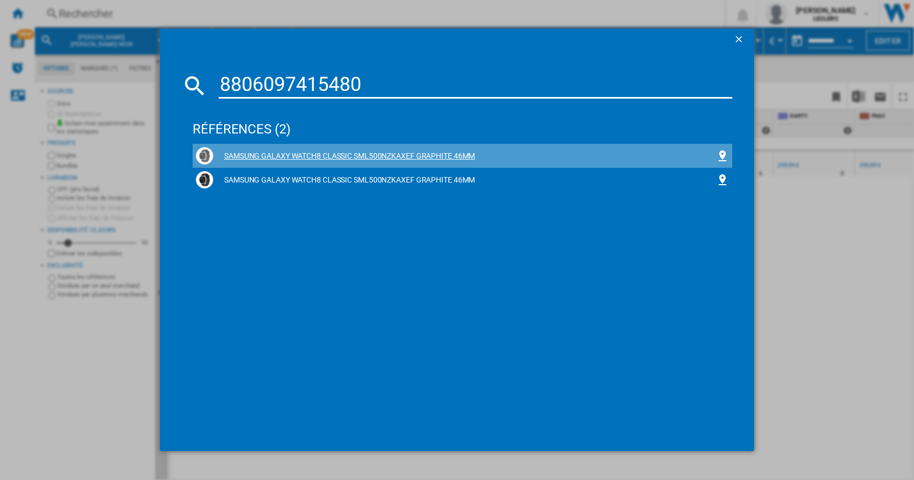
click at [372, 151] on div "SAMSUNG GALAXY WATCH8 CLASSIC SML500NZKAXEF GRAPHITE 46MM" at bounding box center [464, 156] width 503 height 11
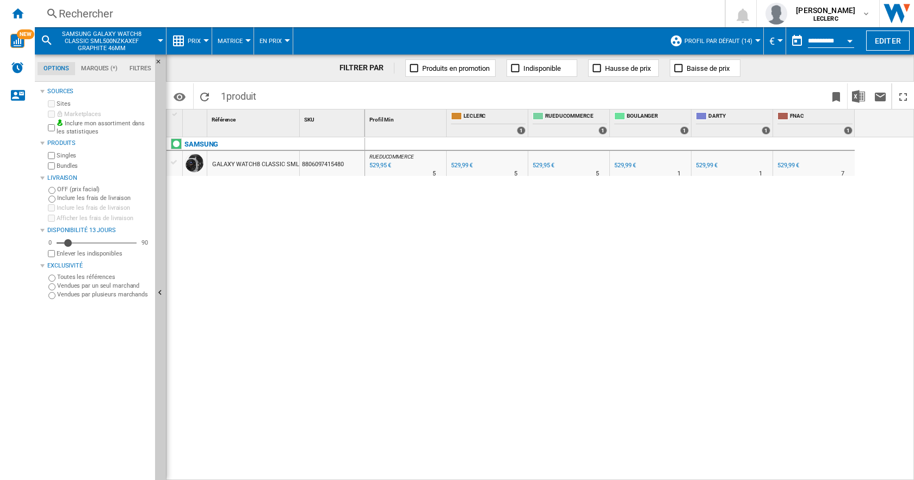
click at [136, 10] on div "Rechercher" at bounding box center [378, 13] width 638 height 15
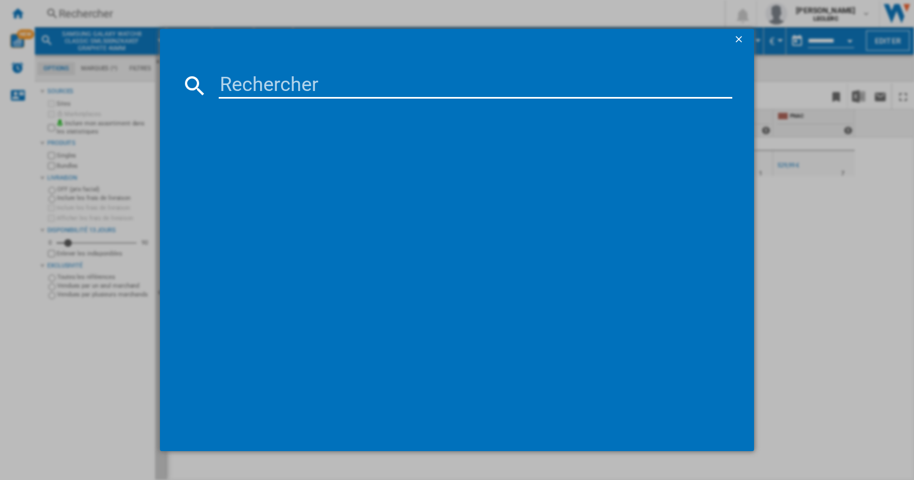
paste input "9120096773778"
type input "9120096773778"
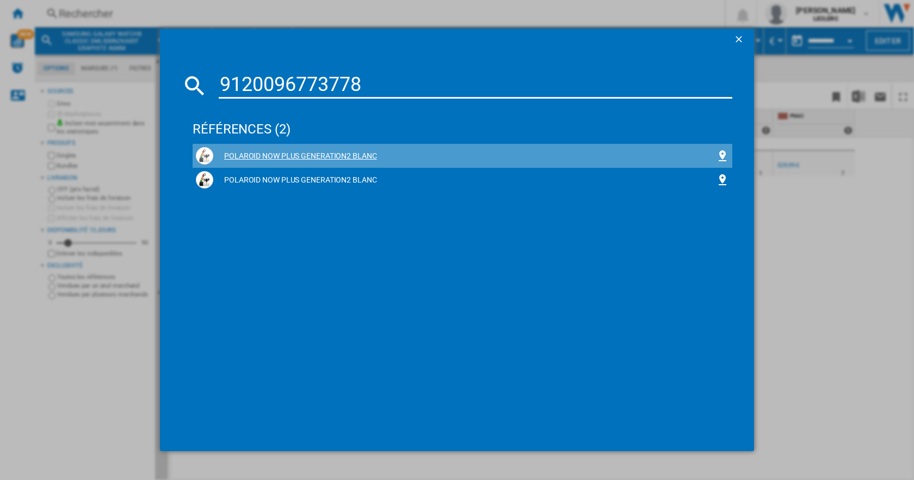
click at [293, 157] on div "POLAROID NOW PLUS GENERATION2 BLANC" at bounding box center [464, 156] width 503 height 11
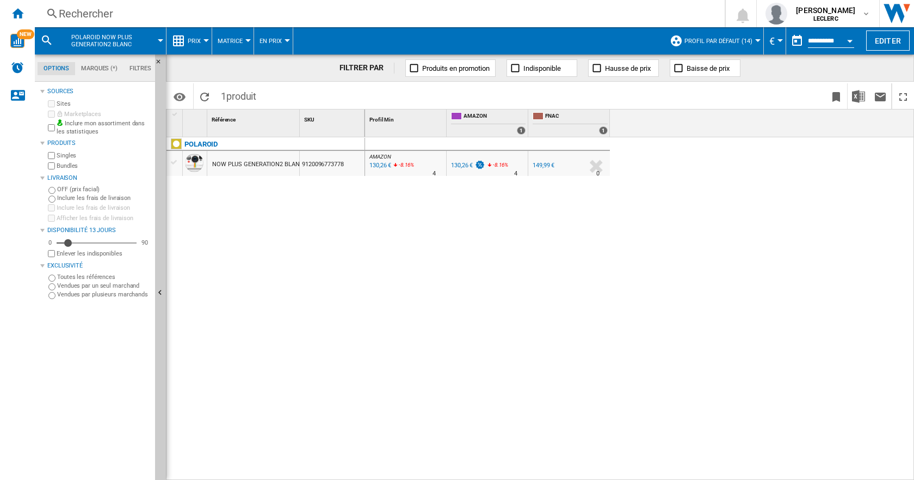
click at [114, 12] on div "Rechercher" at bounding box center [378, 13] width 638 height 15
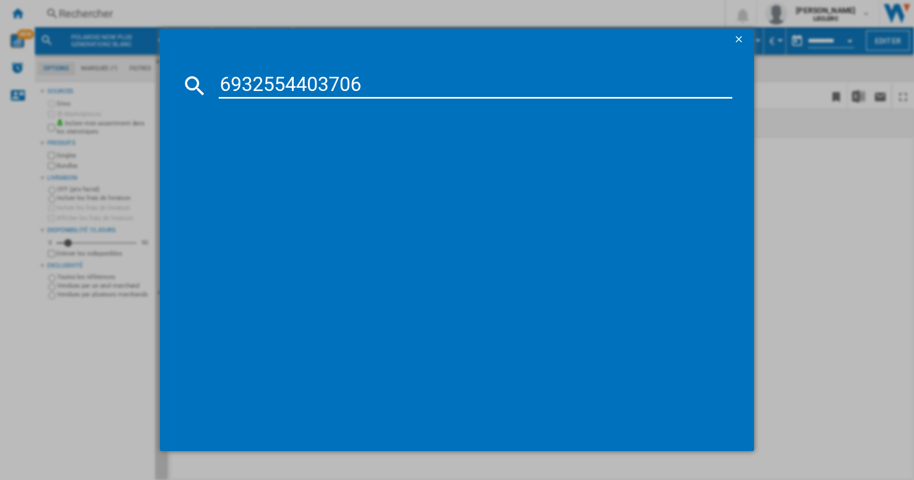
type input "6932554403706"
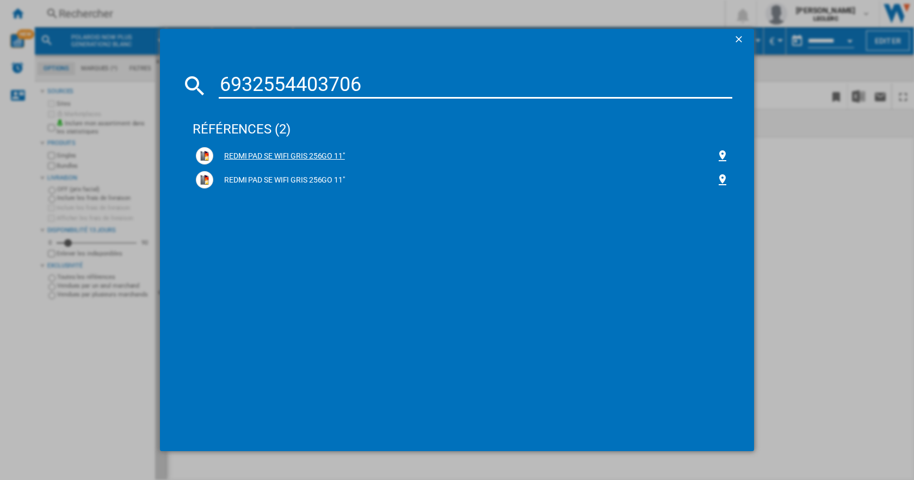
click at [319, 158] on div "REDMI PAD SE WIFI GRIS 256GO 11"" at bounding box center [464, 156] width 503 height 11
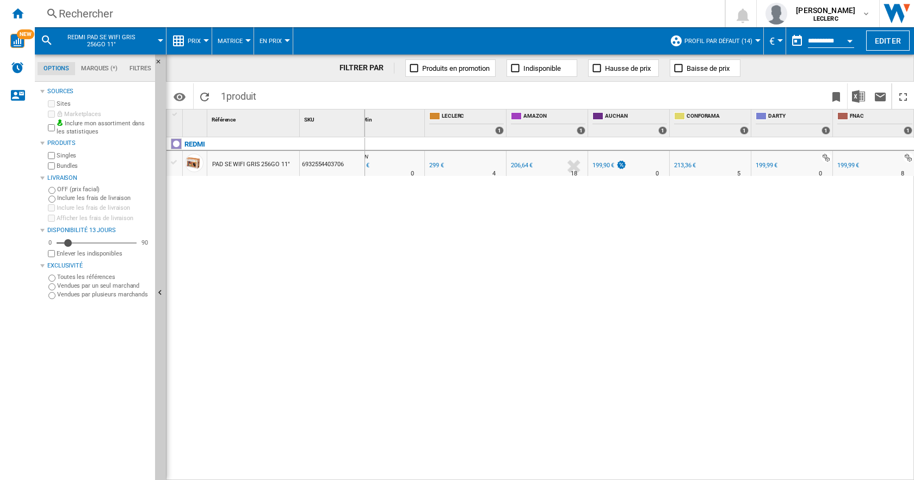
scroll to position [0, 22]
click at [908, 156] on div at bounding box center [875, 157] width 77 height 10
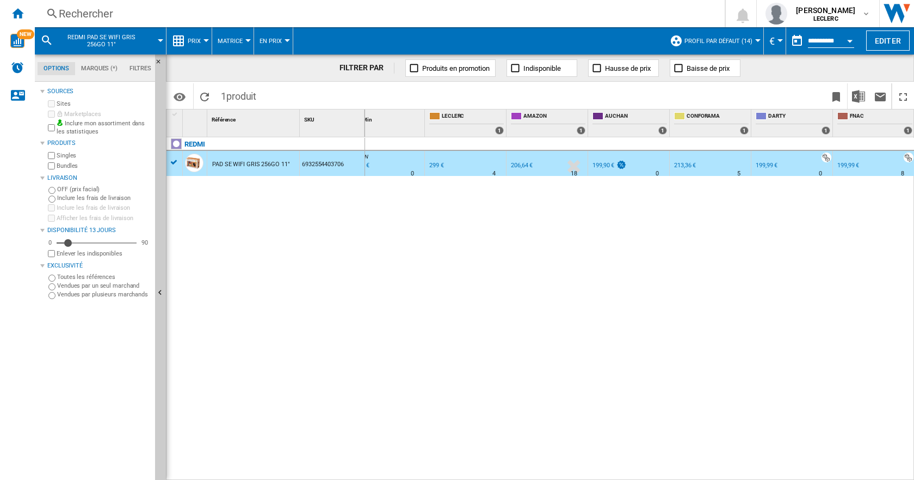
click at [864, 162] on div at bounding box center [861, 173] width 5 height 26
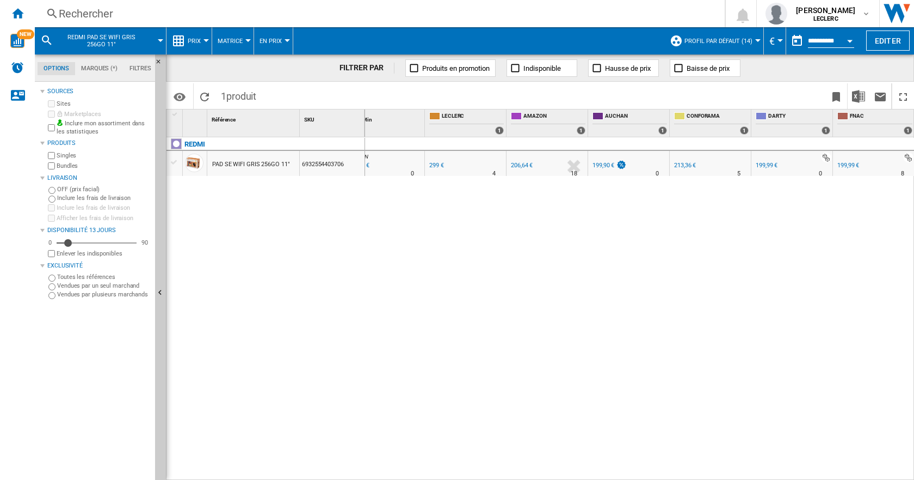
click at [850, 165] on div "199,99 €" at bounding box center [849, 165] width 22 height 7
click at [108, 11] on div "Rechercher" at bounding box center [378, 13] width 638 height 15
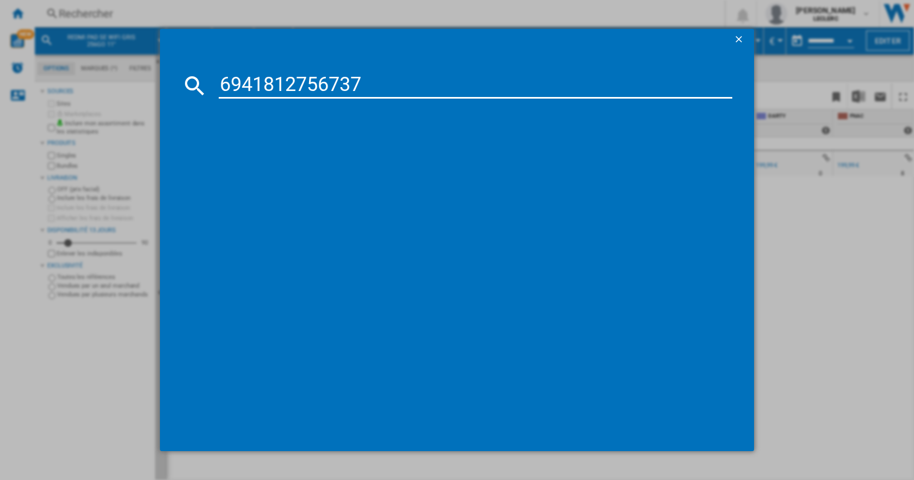
type input "6941812756737"
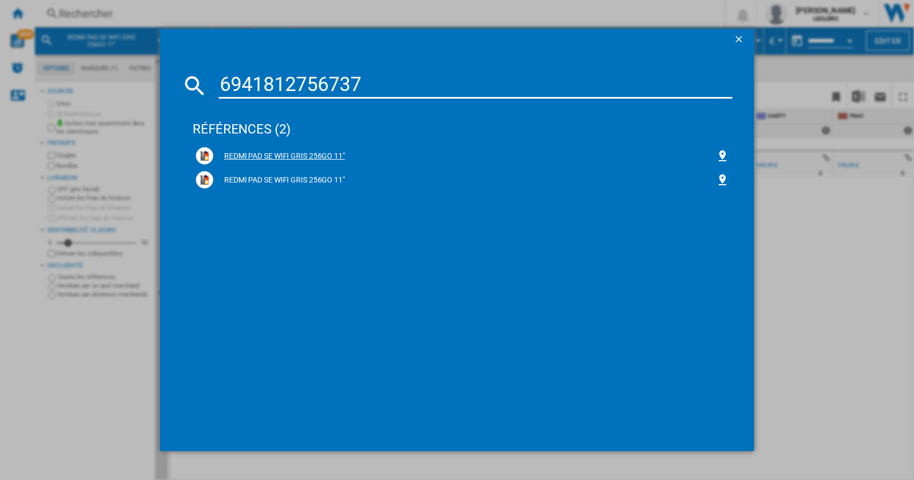
click at [305, 157] on div "REDMI PAD SE WIFI GRIS 256GO 11"" at bounding box center [464, 156] width 503 height 11
click at [281, 149] on div "REDMI PAD SE WIFI GRIS 256GO 11"" at bounding box center [462, 155] width 533 height 17
click at [290, 172] on div "REDMI PAD SE WIFI GRIS 256GO 11"" at bounding box center [462, 179] width 533 height 17
click at [285, 187] on div "REDMI PAD SE WIFI GRIS 256GO 11"" at bounding box center [462, 179] width 533 height 17
click at [538, 73] on input "6941812756737" at bounding box center [476, 85] width 514 height 26
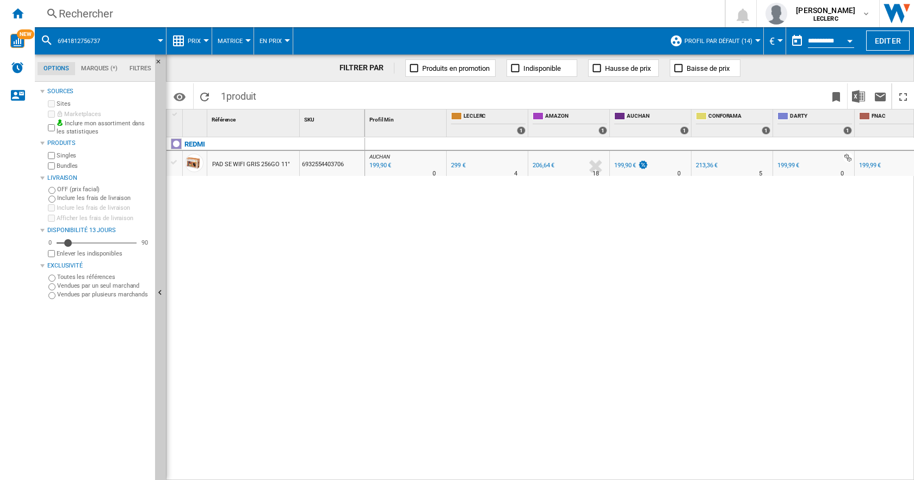
click at [124, 40] on span at bounding box center [137, 40] width 45 height 27
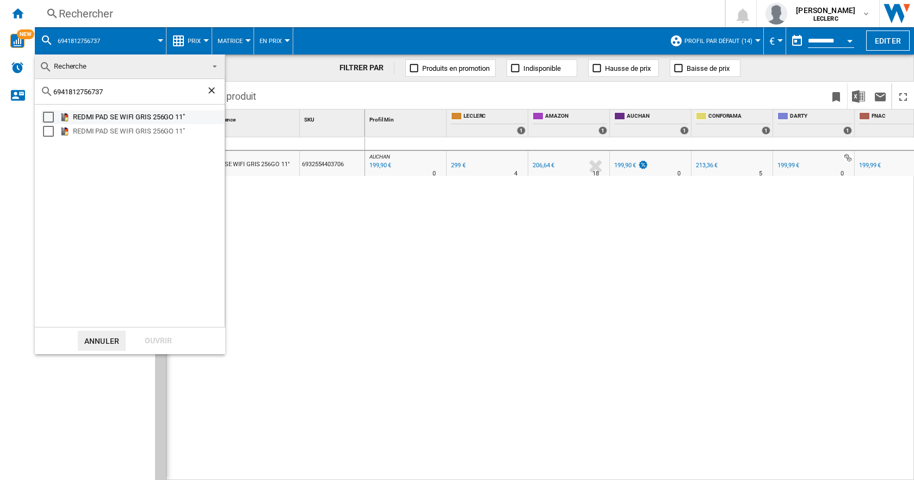
click at [124, 116] on div "REDMI PAD SE WIFI GRIS 256GO 11"" at bounding box center [148, 117] width 150 height 11
click at [48, 130] on div "Select" at bounding box center [48, 131] width 11 height 11
click at [153, 339] on div "Ouvrir" at bounding box center [158, 340] width 48 height 20
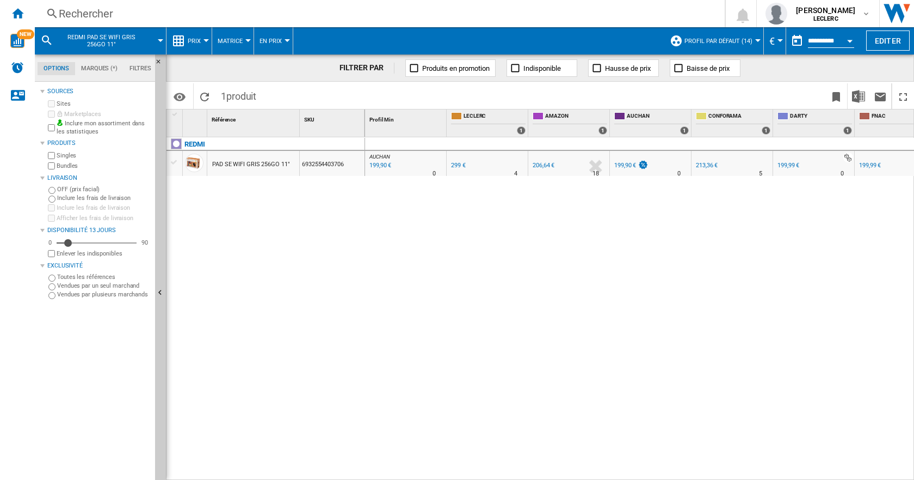
click at [106, 45] on span "REDMI PAD SE WIFI GRIS 256GO 11"" at bounding box center [102, 41] width 88 height 14
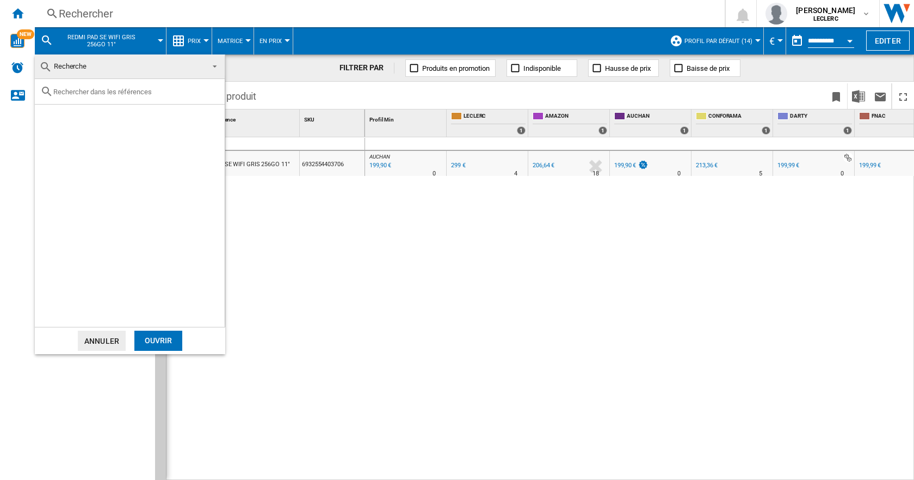
click at [95, 93] on input "text" at bounding box center [136, 92] width 166 height 8
paste input "PGC FLS Kantar"
type input "PGC FLS Kantar"
click at [97, 15] on md-backdrop at bounding box center [457, 240] width 914 height 480
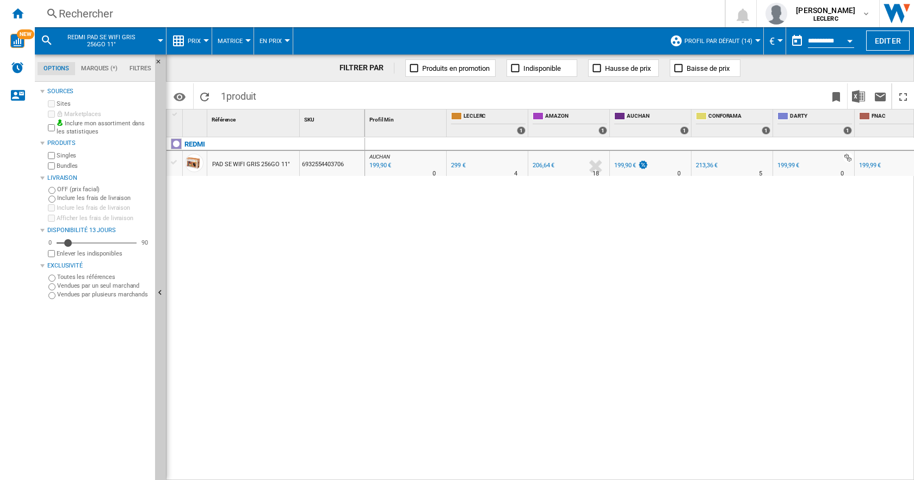
click at [97, 15] on div "Rechercher" at bounding box center [378, 13] width 638 height 15
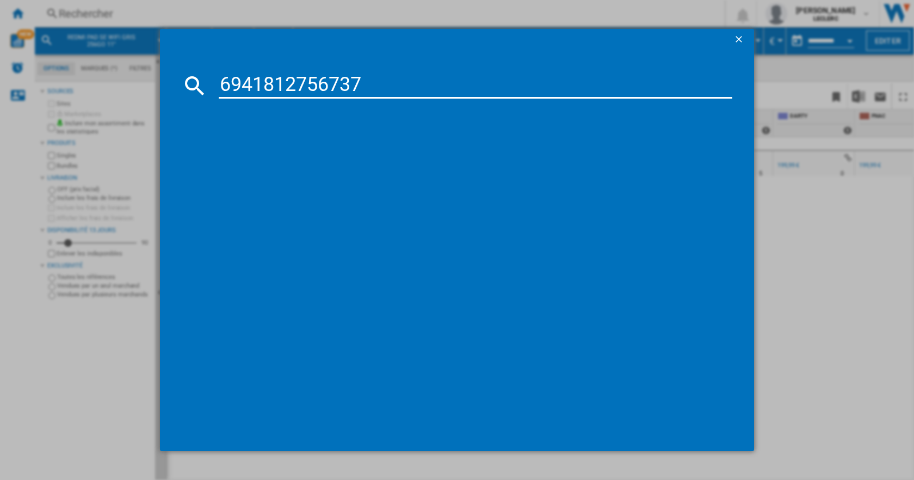
type input "6941812756737"
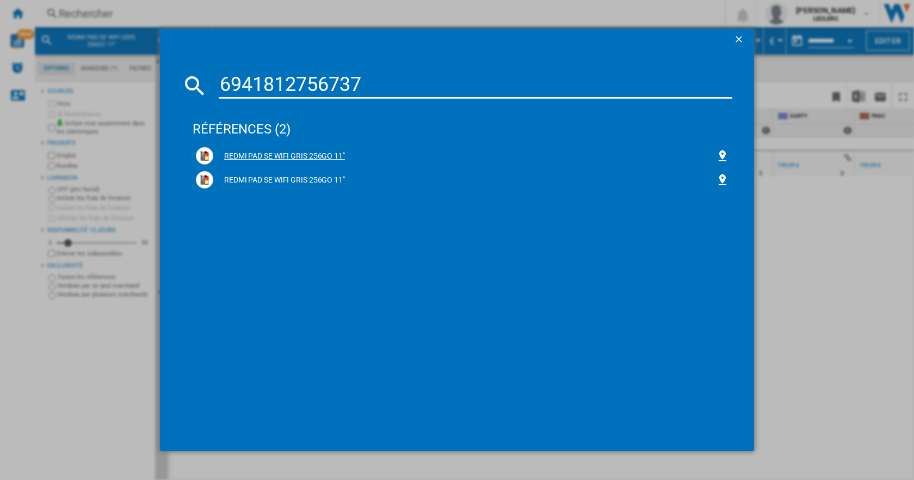
click at [318, 152] on div "REDMI PAD SE WIFI GRIS 256GO 11"" at bounding box center [464, 156] width 503 height 11
click at [306, 178] on div "REDMI PAD SE WIFI GRIS 256GO 11"" at bounding box center [464, 180] width 503 height 11
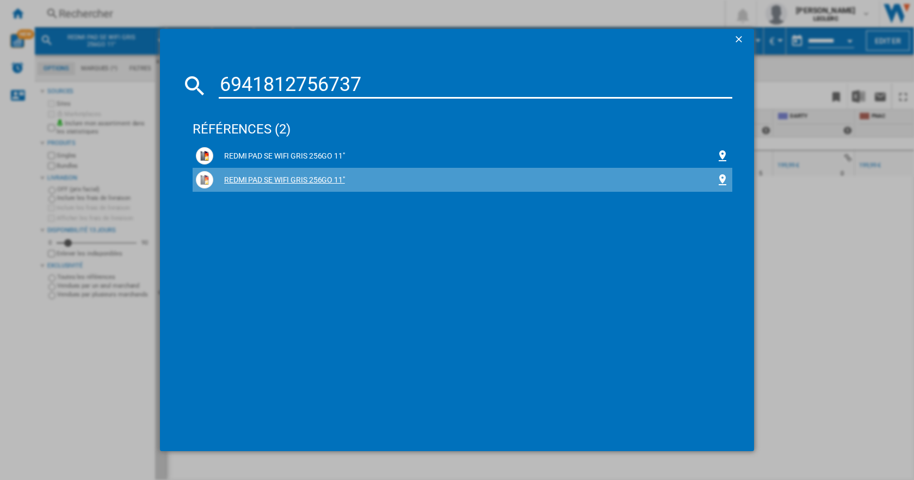
click at [277, 177] on div "REDMI PAD SE WIFI GRIS 256GO 11"" at bounding box center [464, 180] width 503 height 11
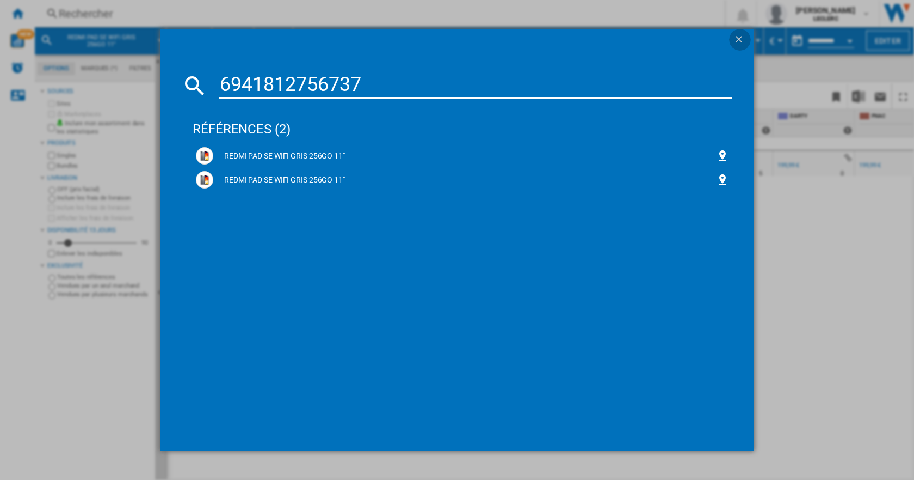
click at [744, 38] on ng-md-icon "getI18NText('BUTTONS.CLOSE_DIALOG')" at bounding box center [740, 40] width 13 height 13
